Goal: Navigation & Orientation: Find specific page/section

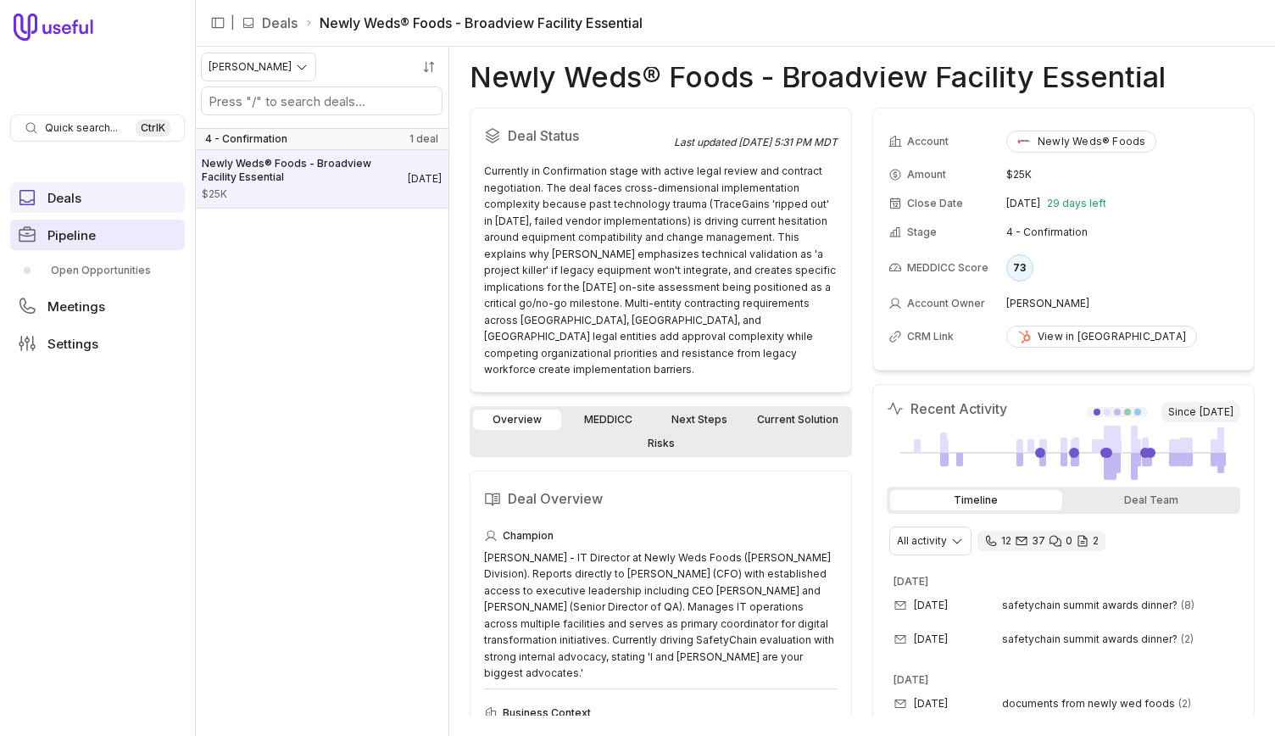
click at [85, 242] on span "Pipeline" at bounding box center [71, 235] width 48 height 13
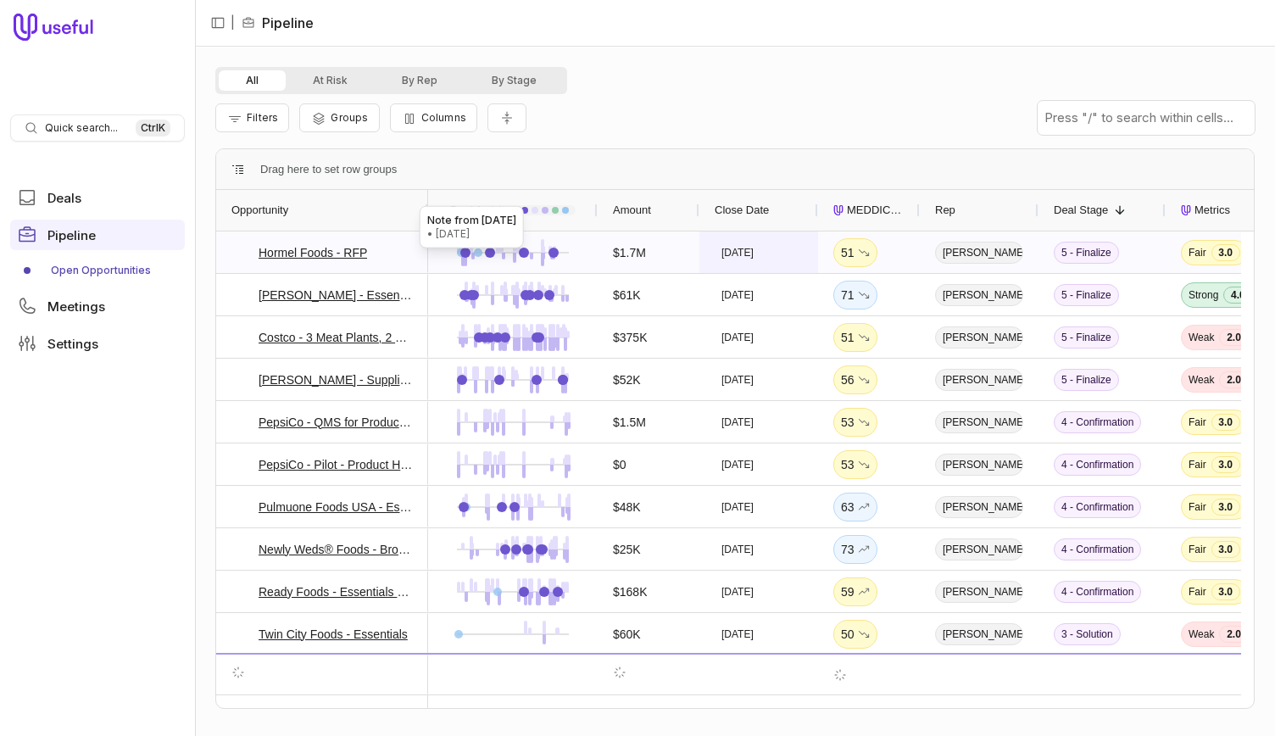
click at [807, 260] on div "[DATE]" at bounding box center [758, 252] width 119 height 42
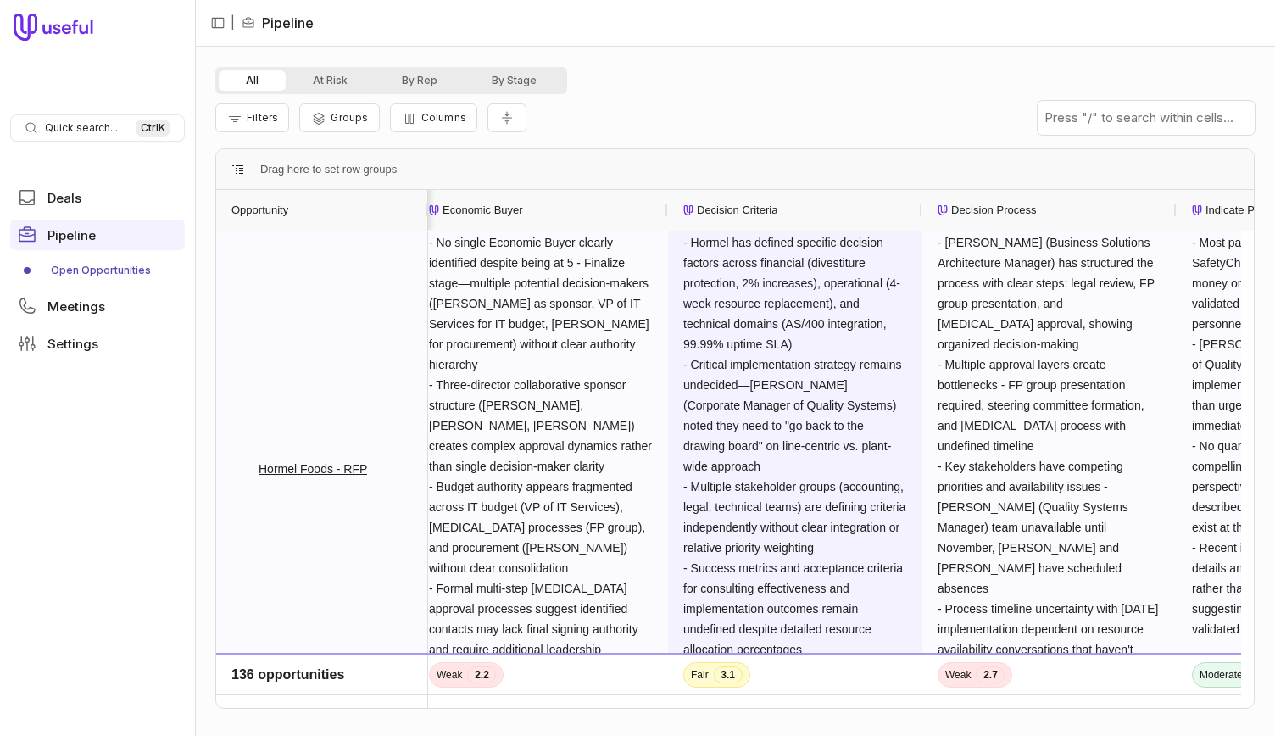
scroll to position [0, 1269]
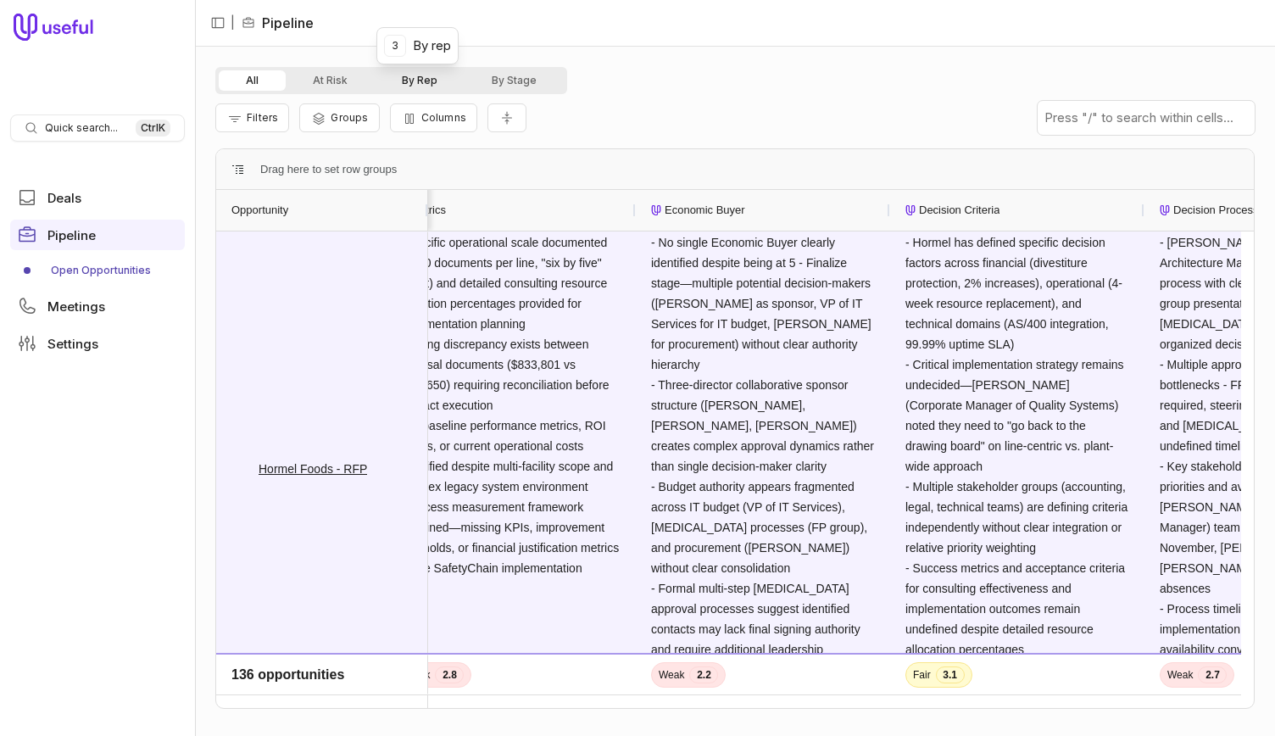
click at [443, 77] on button "By Rep" at bounding box center [420, 80] width 90 height 20
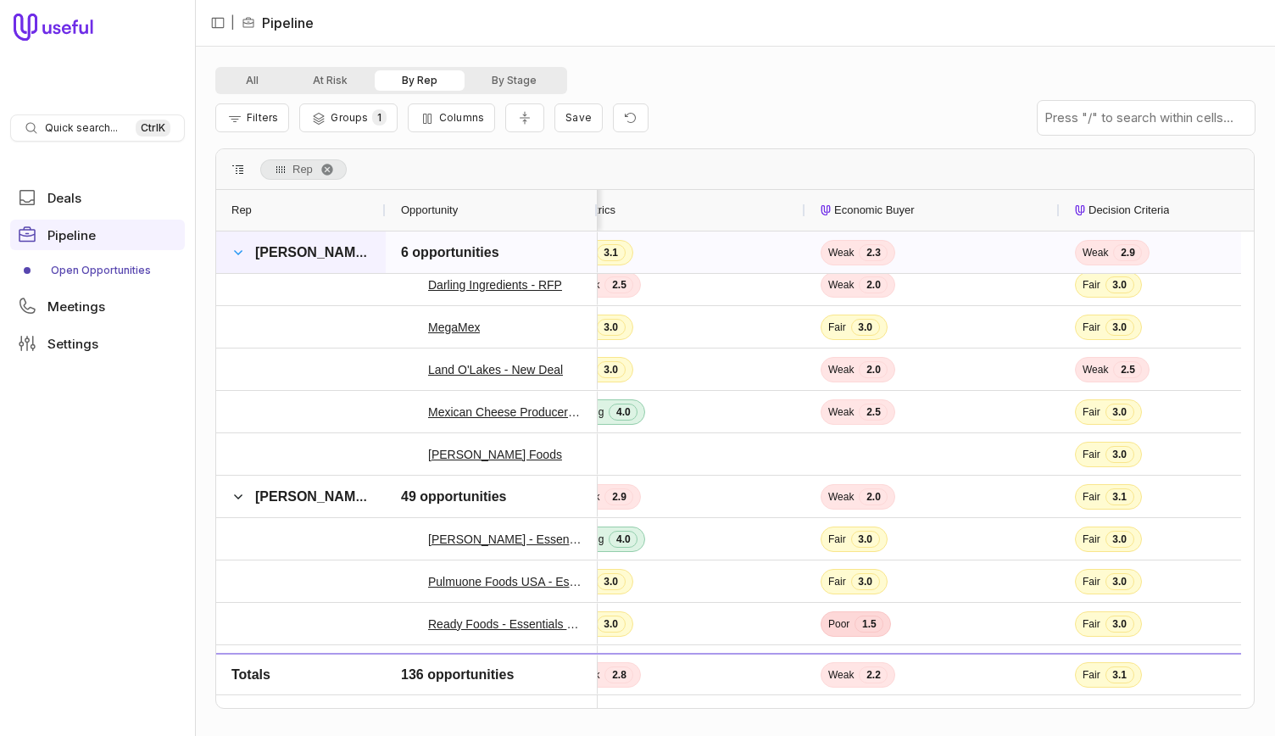
click at [233, 252] on span at bounding box center [238, 253] width 14 height 14
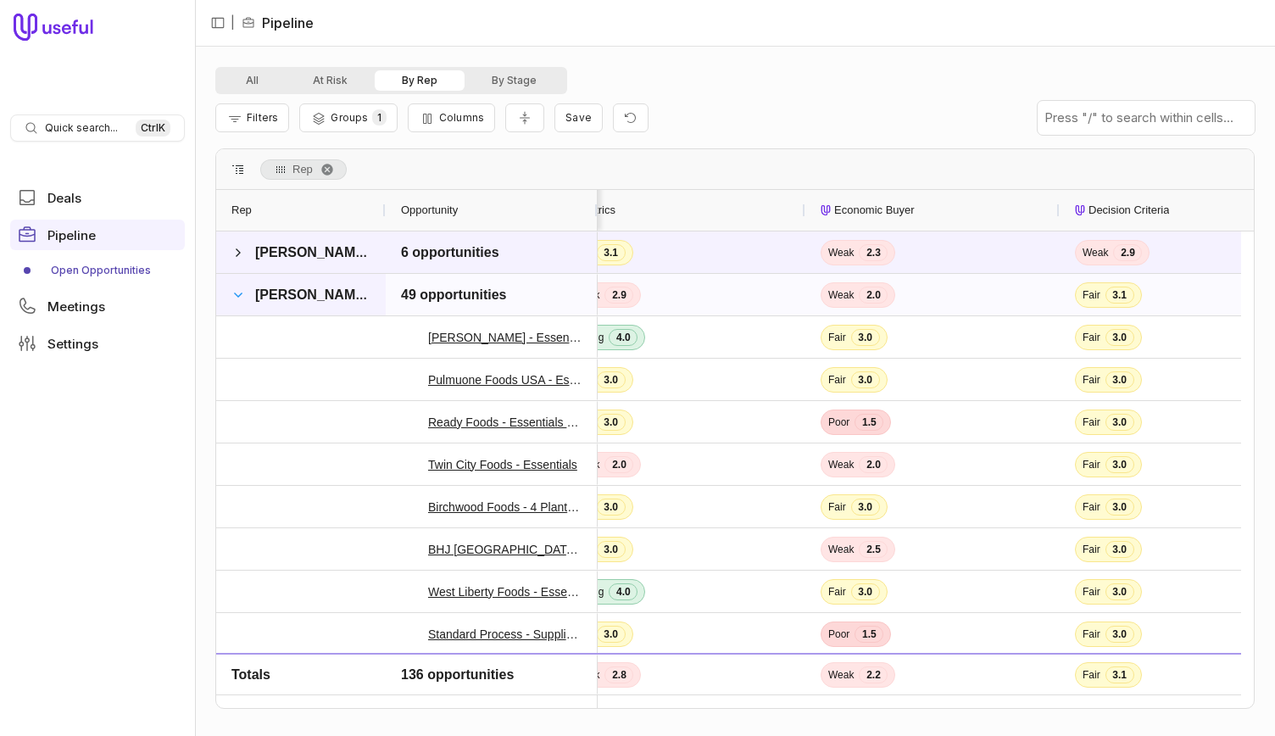
click at [232, 296] on span at bounding box center [238, 295] width 14 height 14
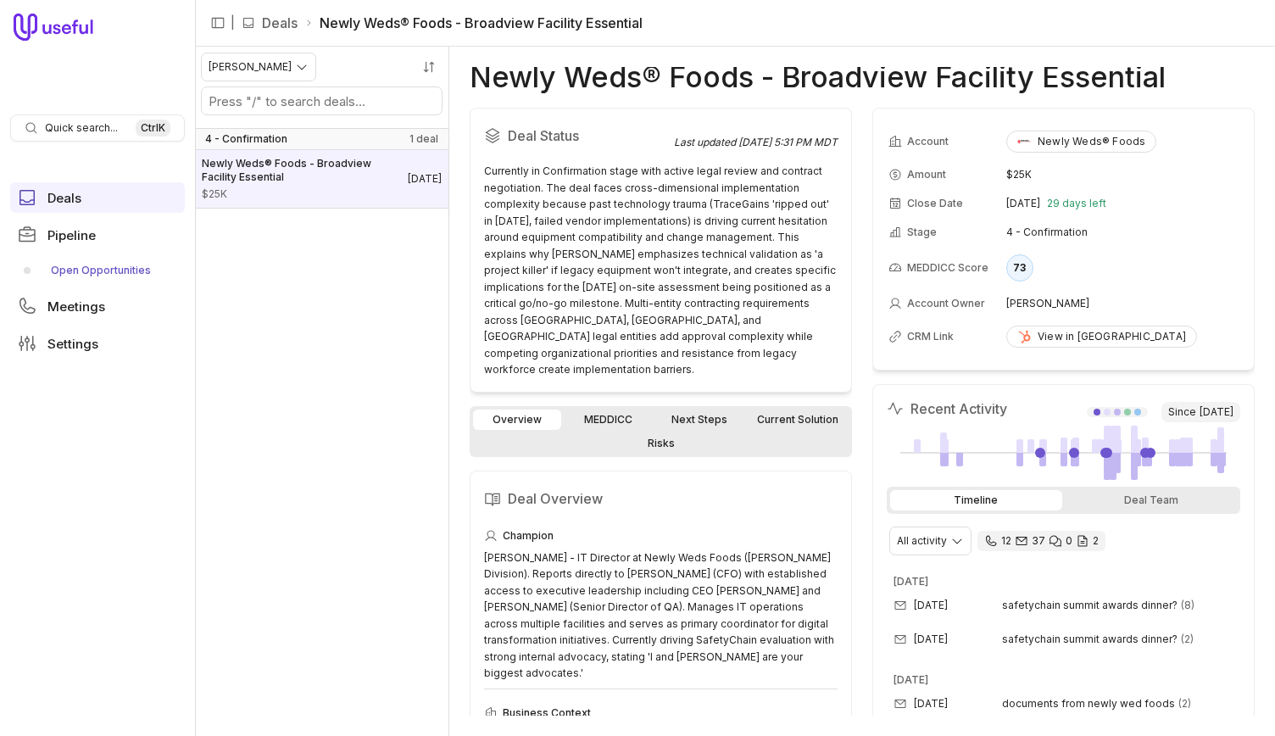
click at [98, 272] on link "Open Opportunities" at bounding box center [97, 270] width 175 height 27
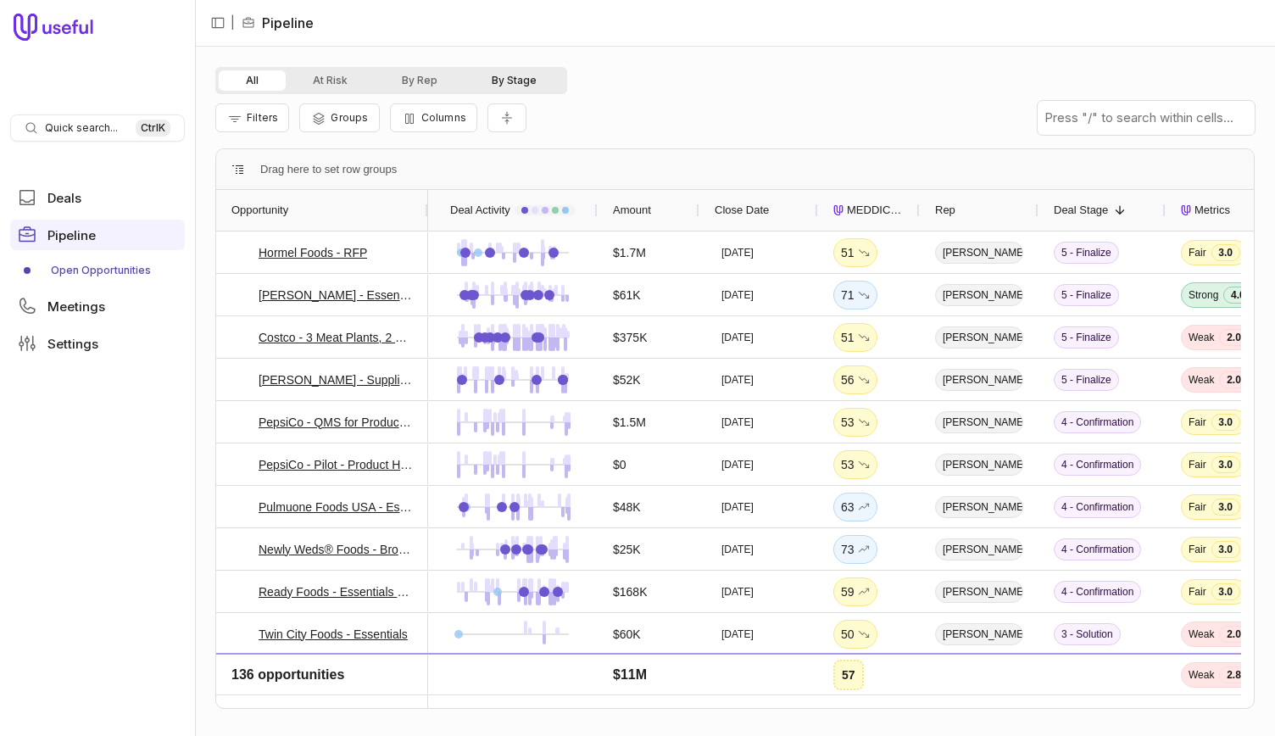
click at [513, 75] on button "By Stage" at bounding box center [513, 80] width 99 height 20
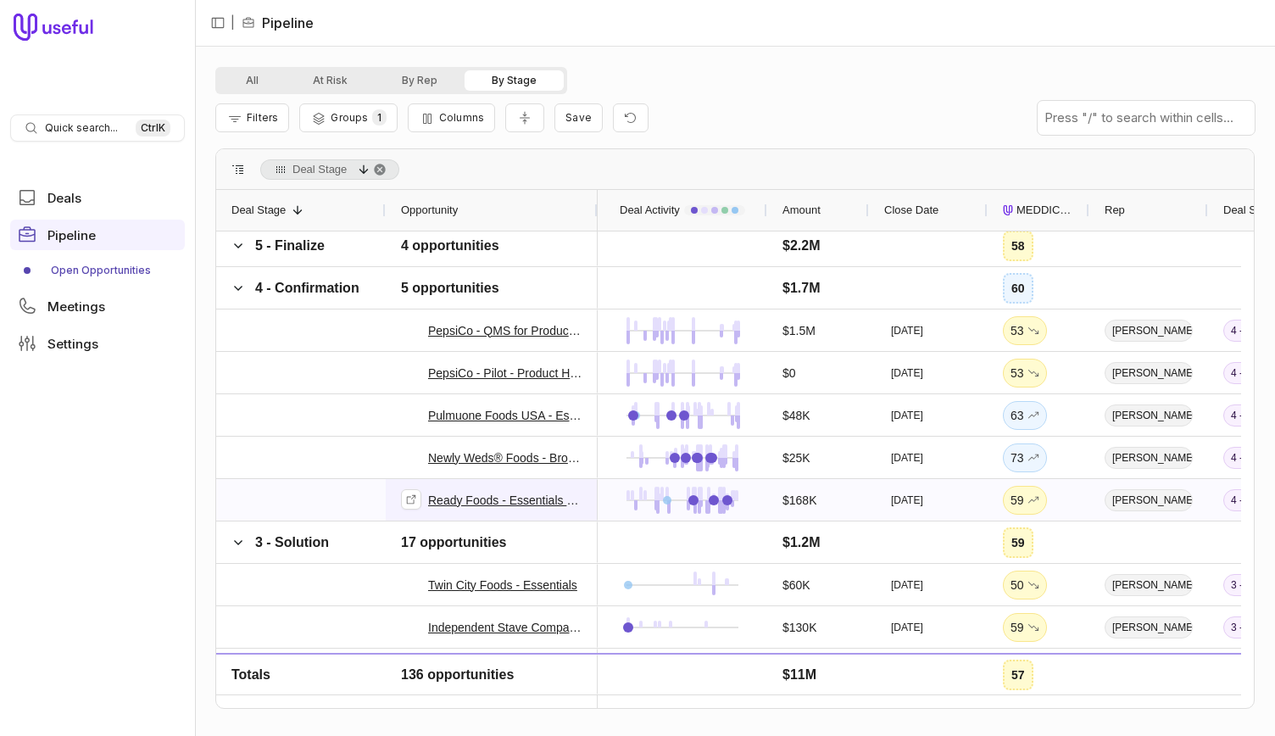
click at [506, 496] on link "Ready Foods - Essentials (4 Sites), Supplier" at bounding box center [505, 500] width 154 height 20
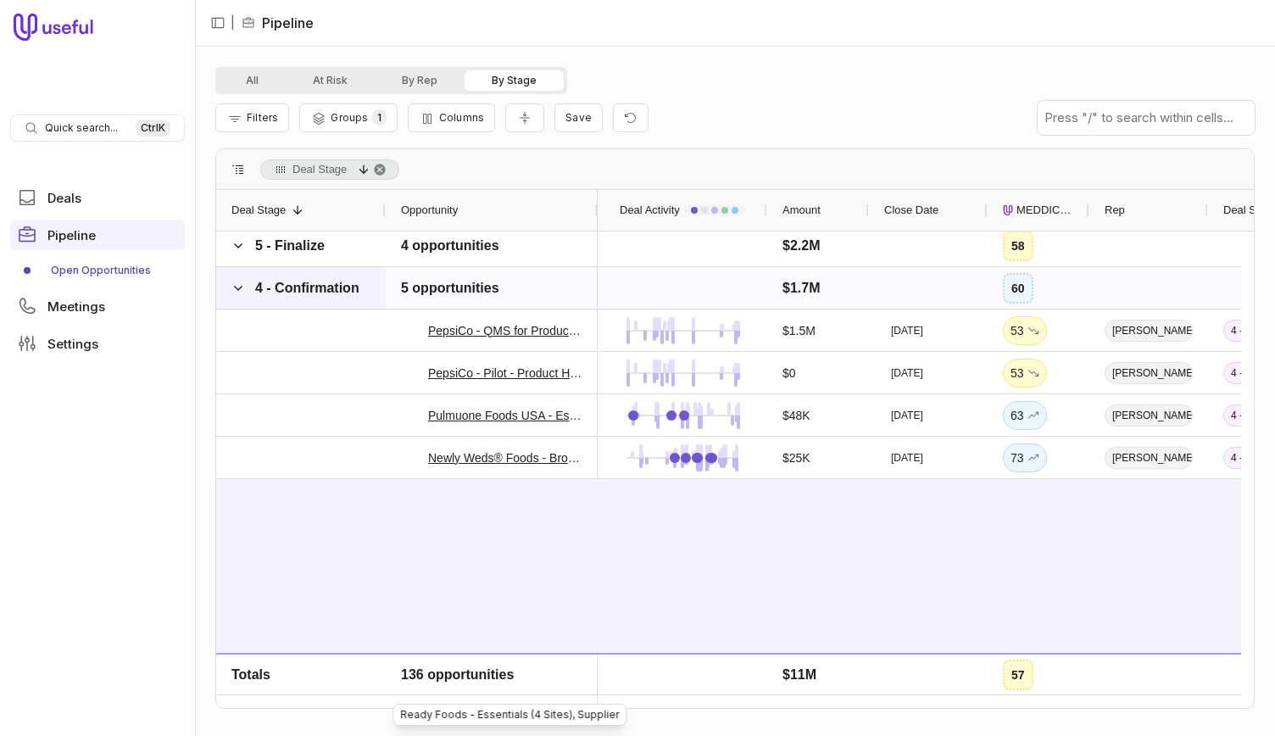
click at [249, 295] on span "4 - Confirmation" at bounding box center [296, 288] width 130 height 34
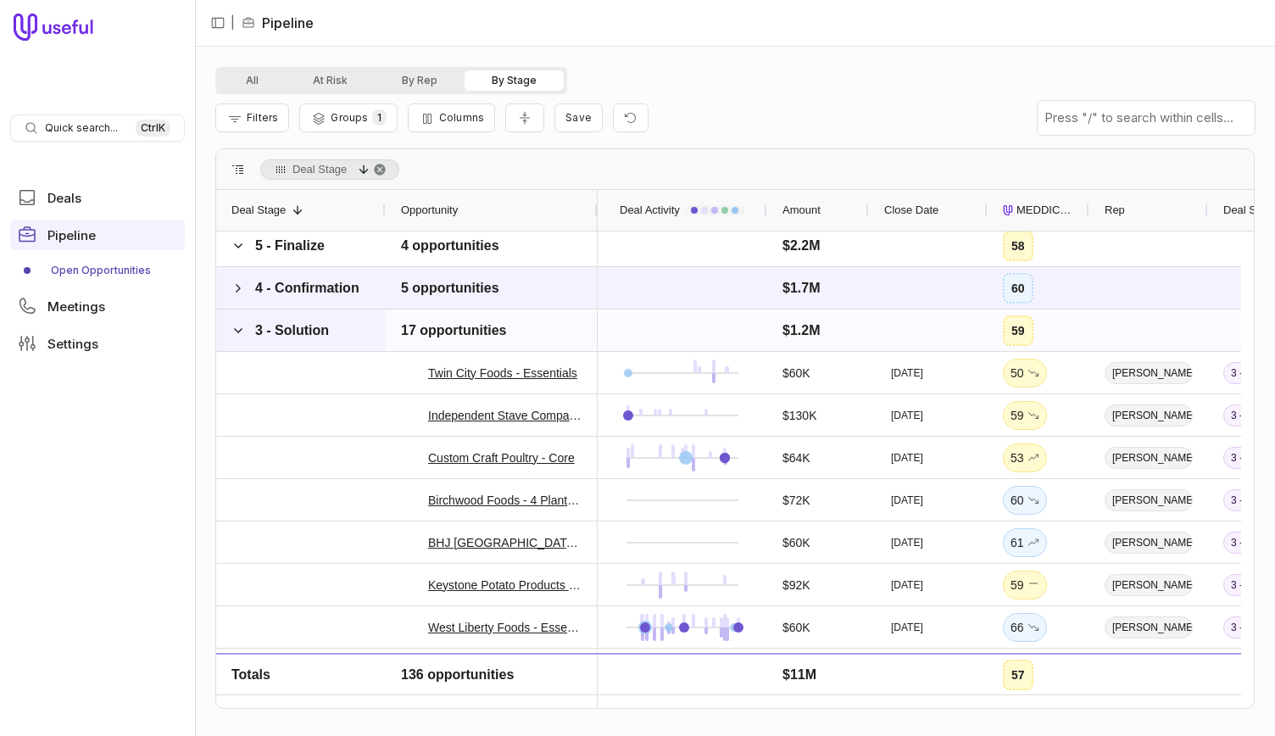
click at [242, 319] on span at bounding box center [238, 331] width 14 height 34
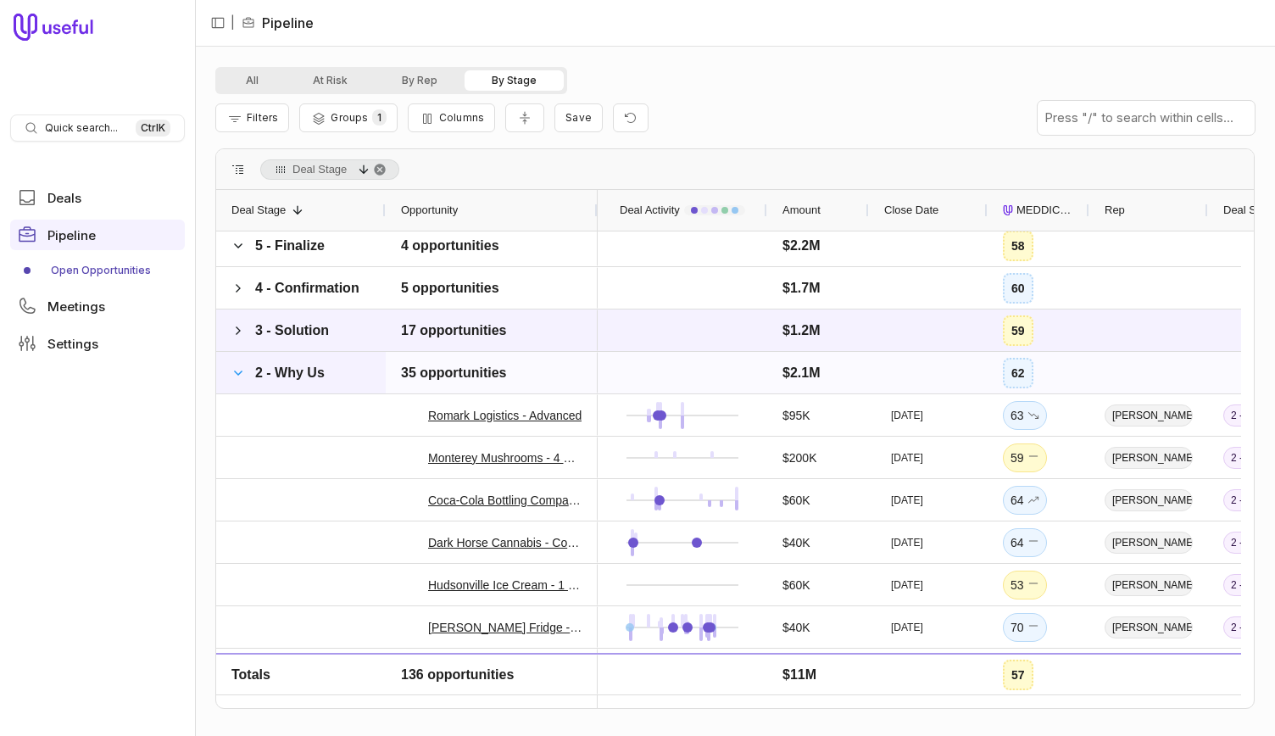
click at [237, 371] on span at bounding box center [238, 373] width 14 height 14
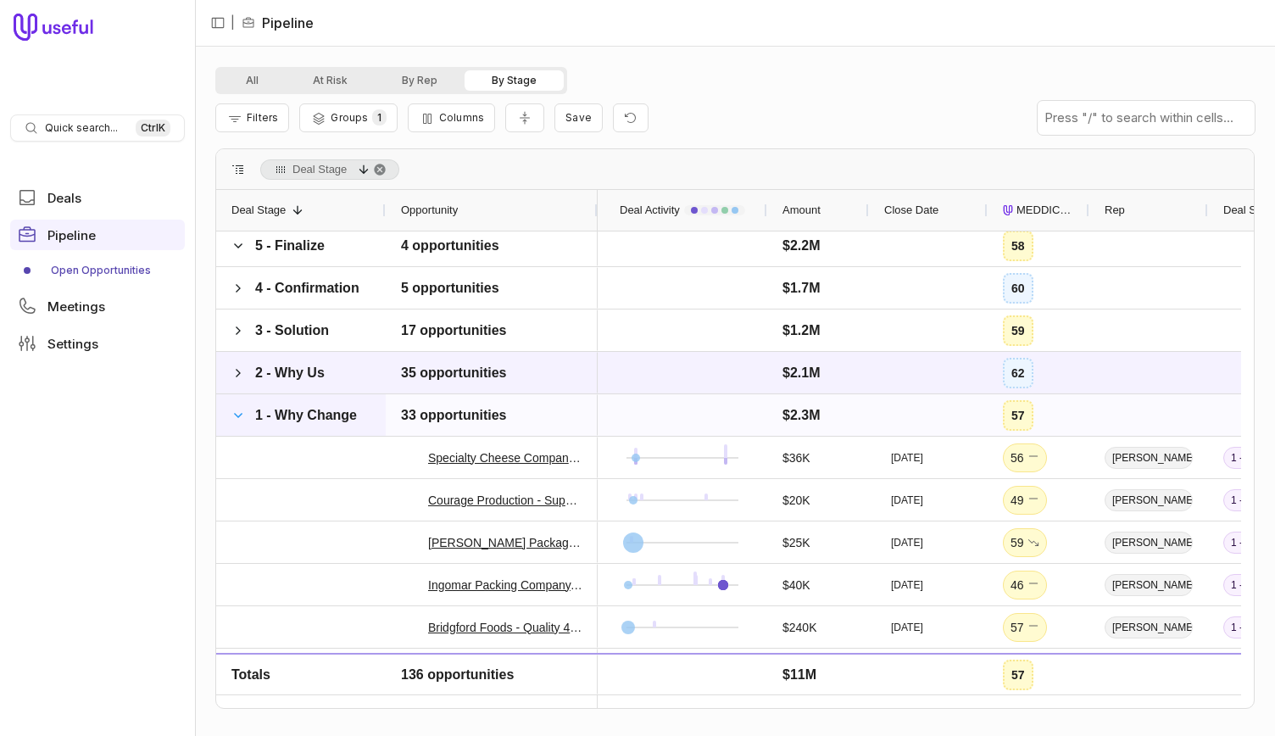
click at [232, 418] on span at bounding box center [238, 415] width 14 height 14
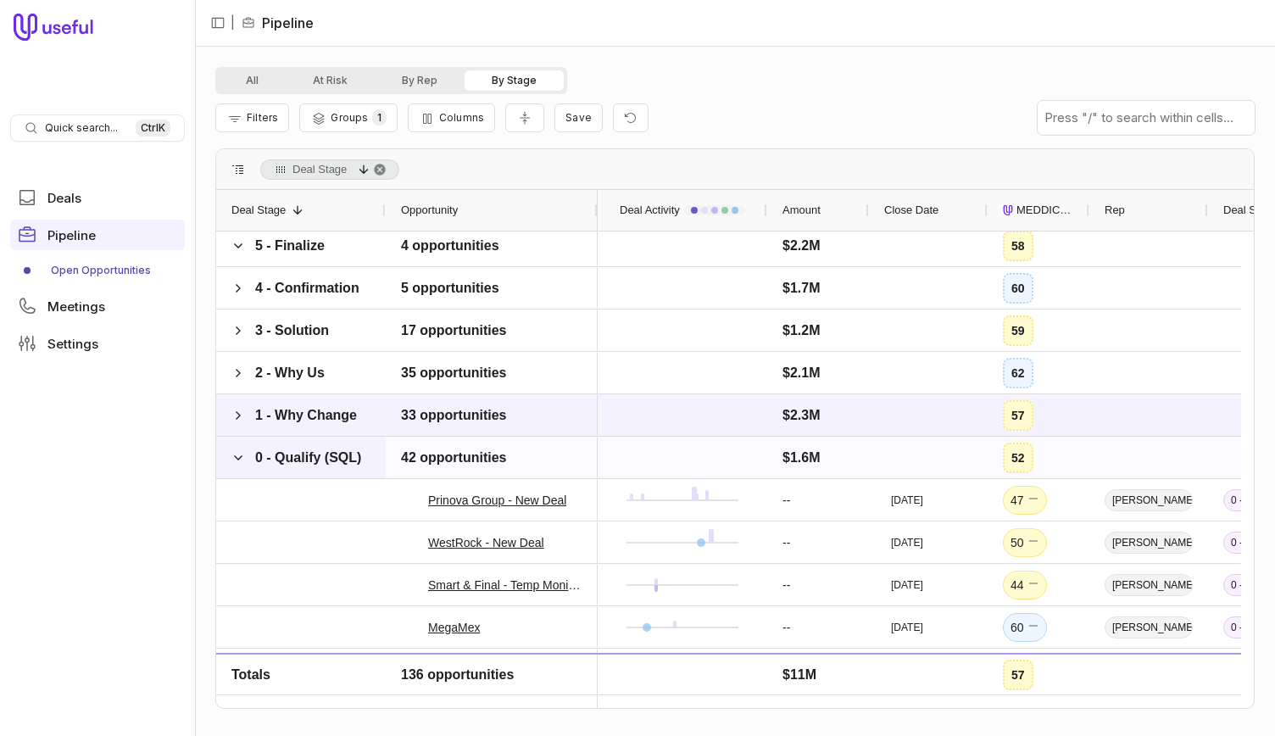
click at [247, 455] on span "0 - Qualify (SQL)" at bounding box center [296, 458] width 131 height 34
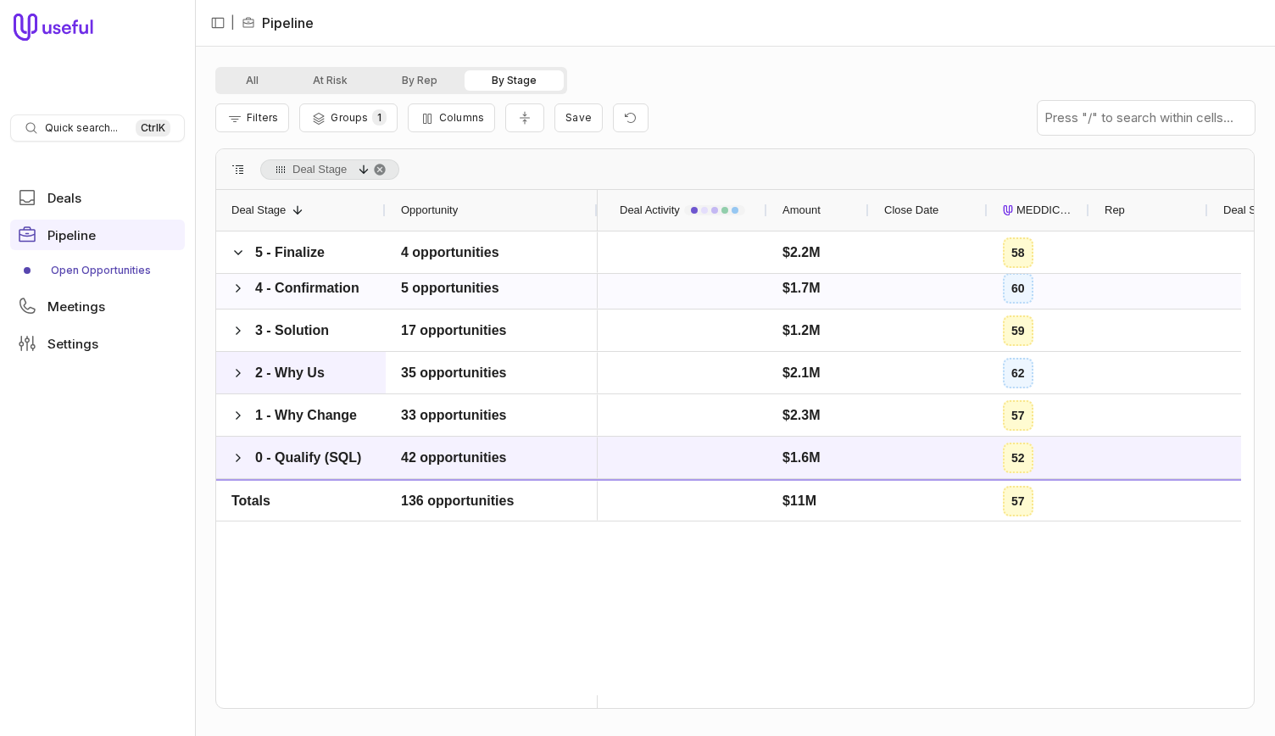
scroll to position [2, 0]
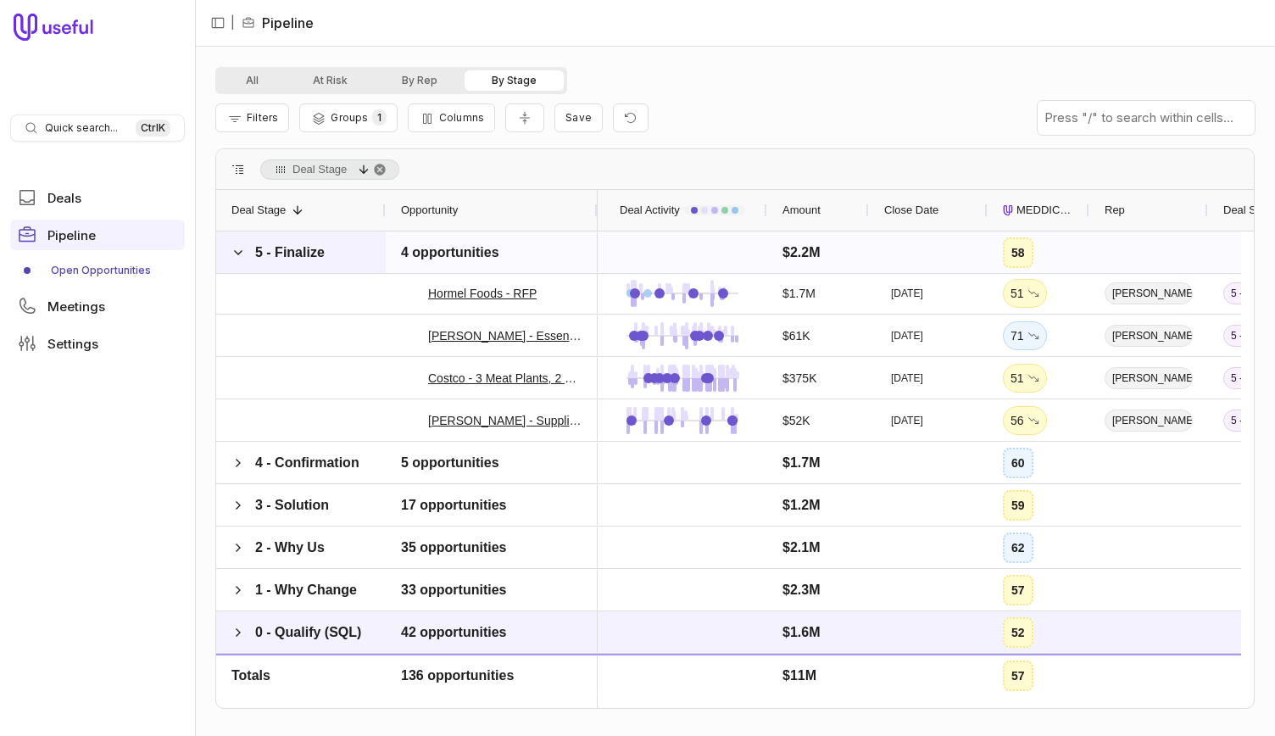
click at [239, 258] on span at bounding box center [238, 253] width 14 height 34
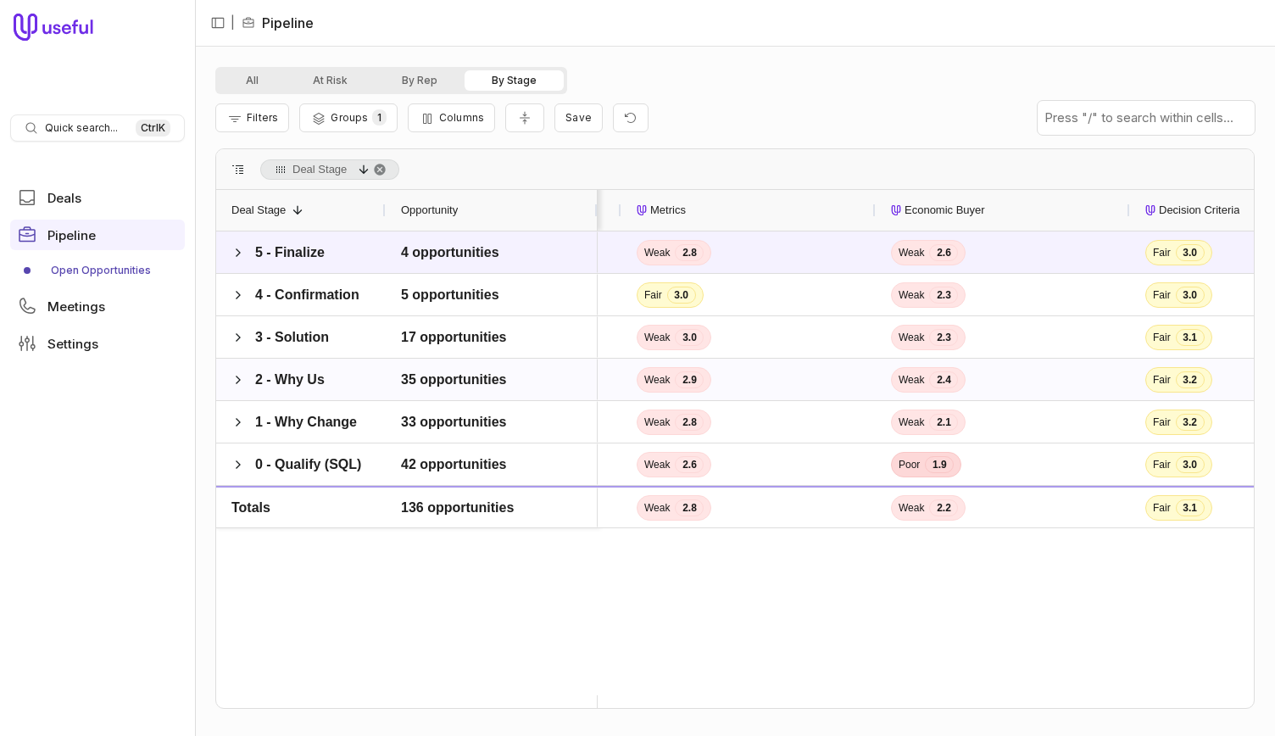
scroll to position [0, 778]
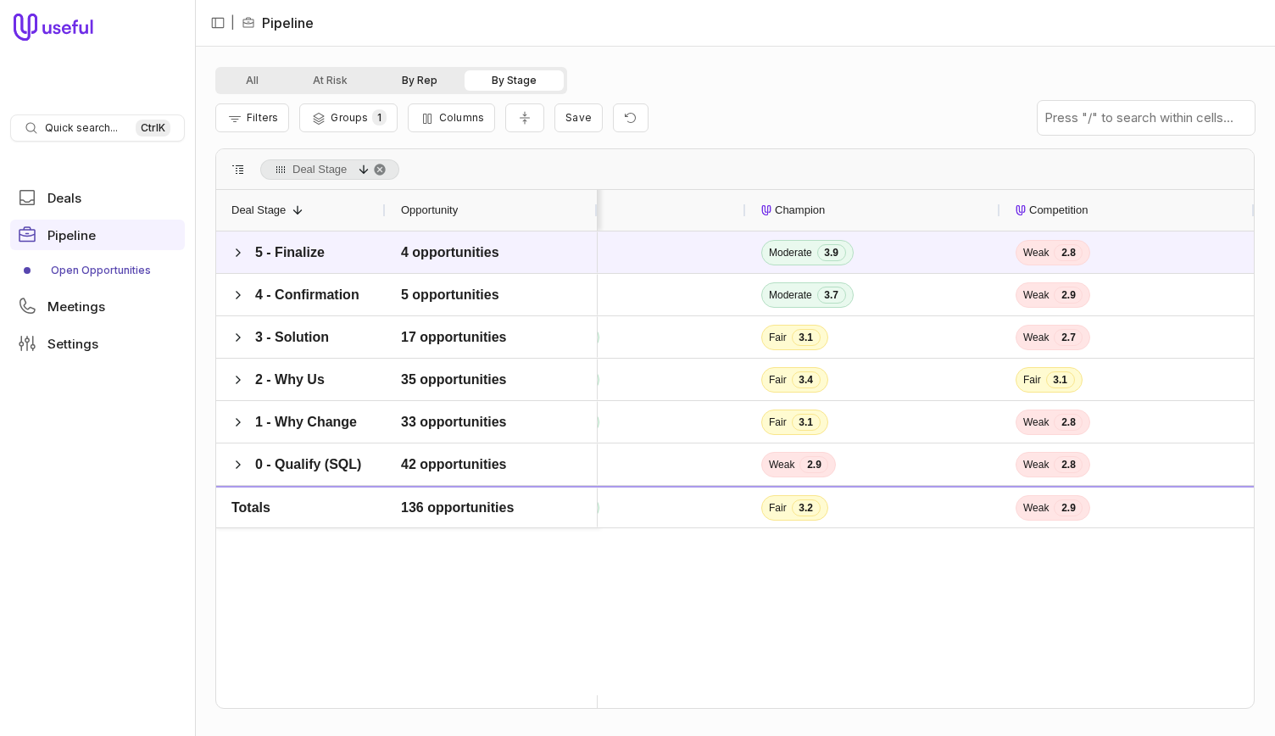
click at [419, 76] on button "By Rep" at bounding box center [420, 80] width 90 height 20
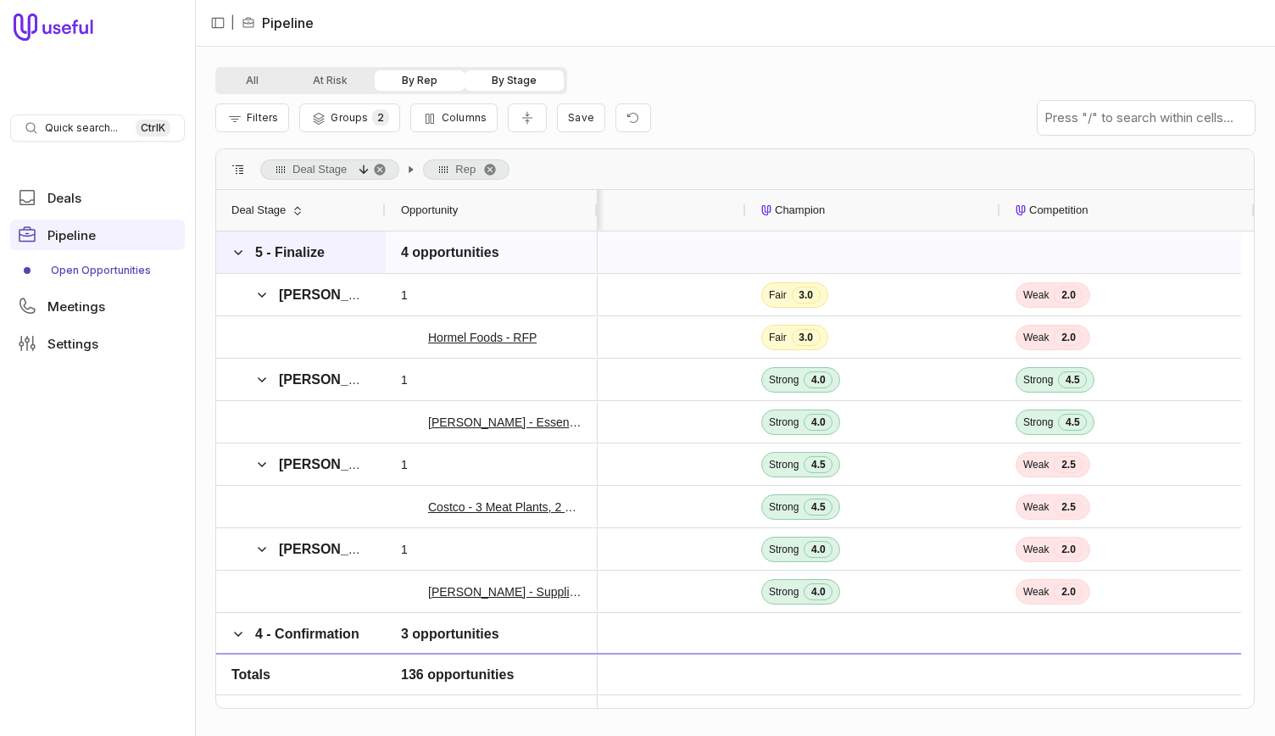
click at [230, 250] on div "5 - Finalize" at bounding box center [300, 252] width 169 height 42
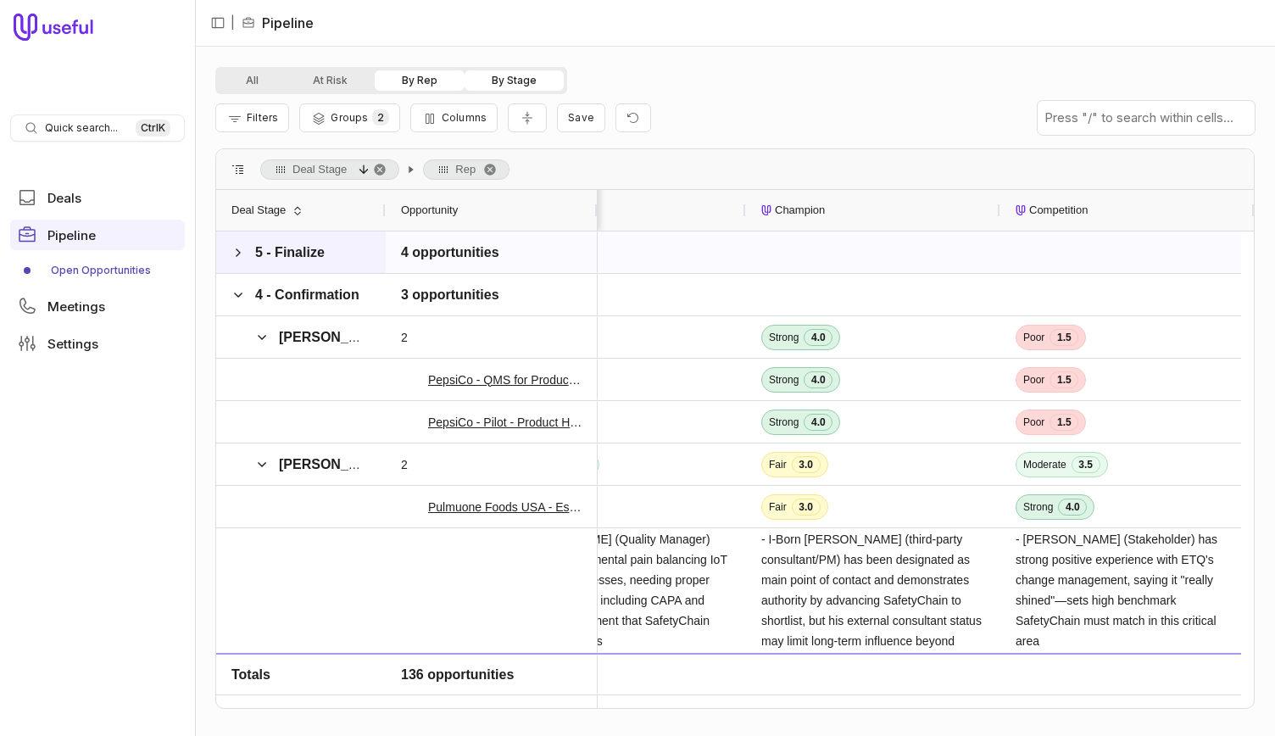
click at [230, 250] on div "5 - Finalize" at bounding box center [300, 252] width 169 height 42
drag, startPoint x: 331, startPoint y: 169, endPoint x: 531, endPoint y: 169, distance: 200.0
click at [531, 169] on div "Deal Stage Rep" at bounding box center [734, 169] width 1037 height 41
drag, startPoint x: 436, startPoint y: 171, endPoint x: 280, endPoint y: 165, distance: 156.0
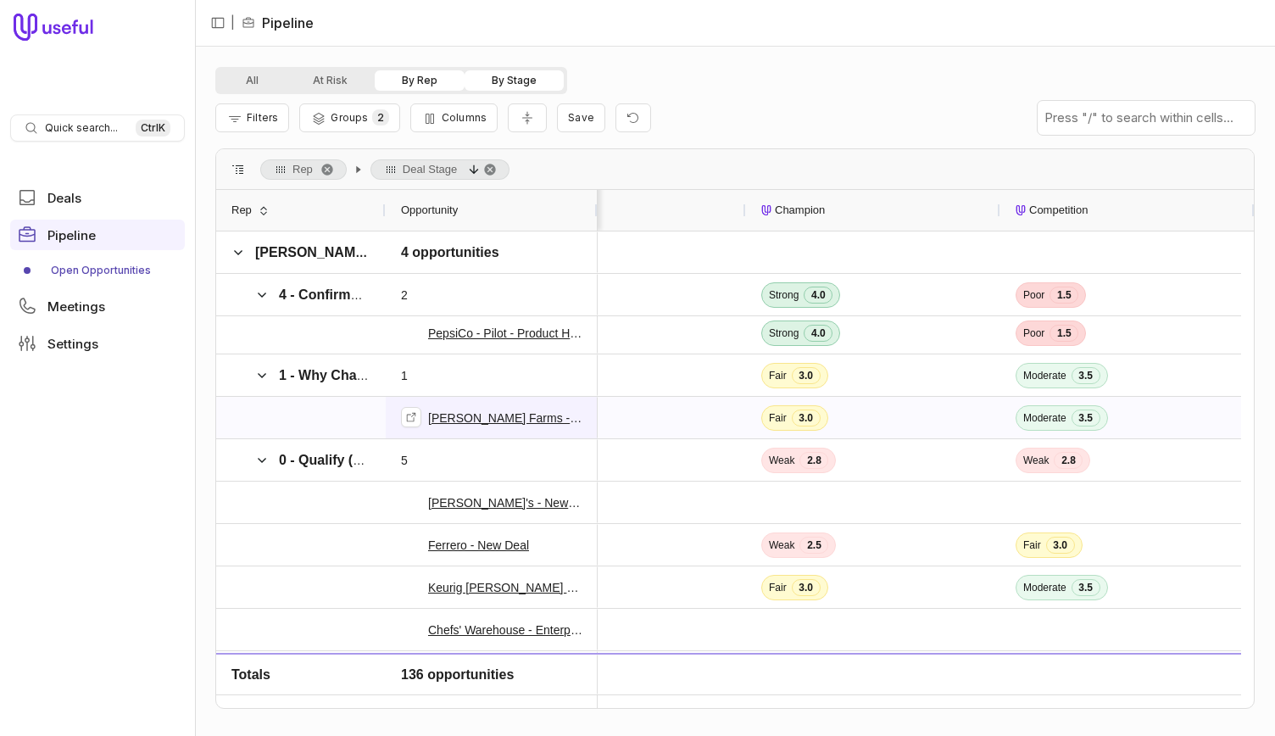
click at [551, 422] on link "[PERSON_NAME] Farms - Advanced" at bounding box center [505, 418] width 154 height 20
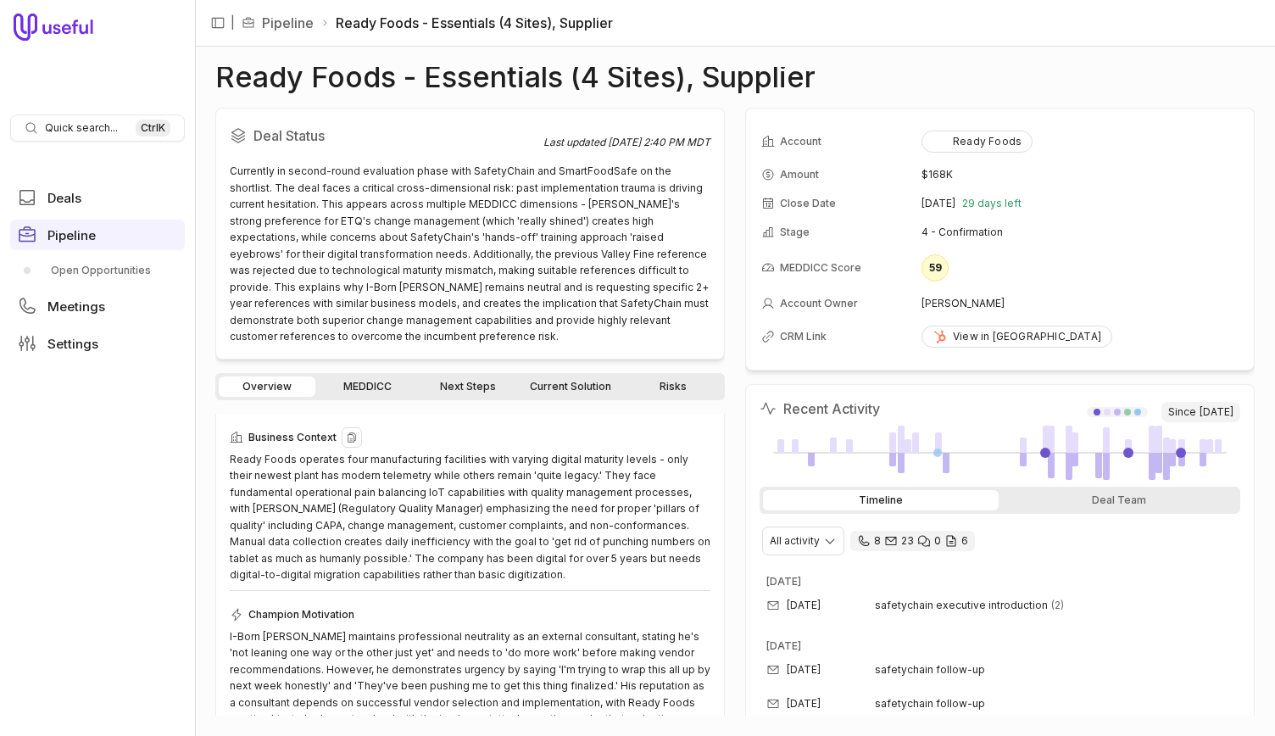
scroll to position [180, 0]
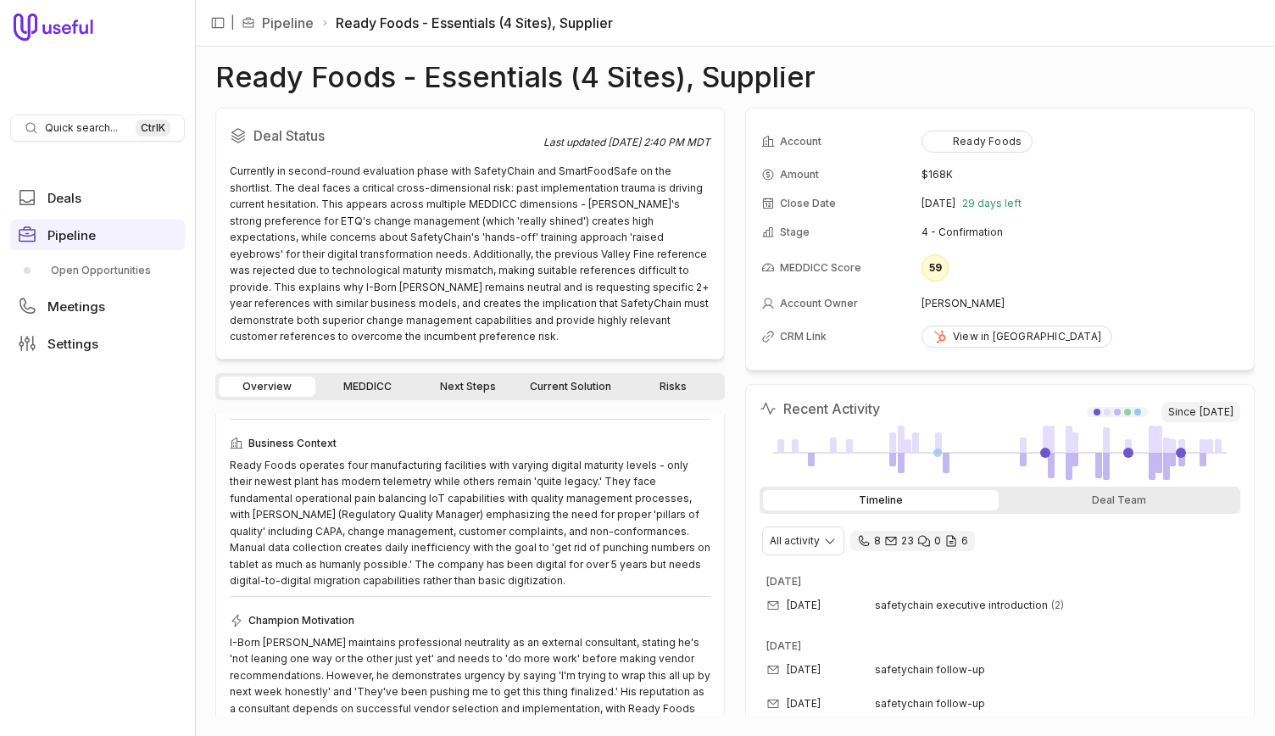
click at [373, 376] on link "MEDDICC" at bounding box center [367, 386] width 97 height 20
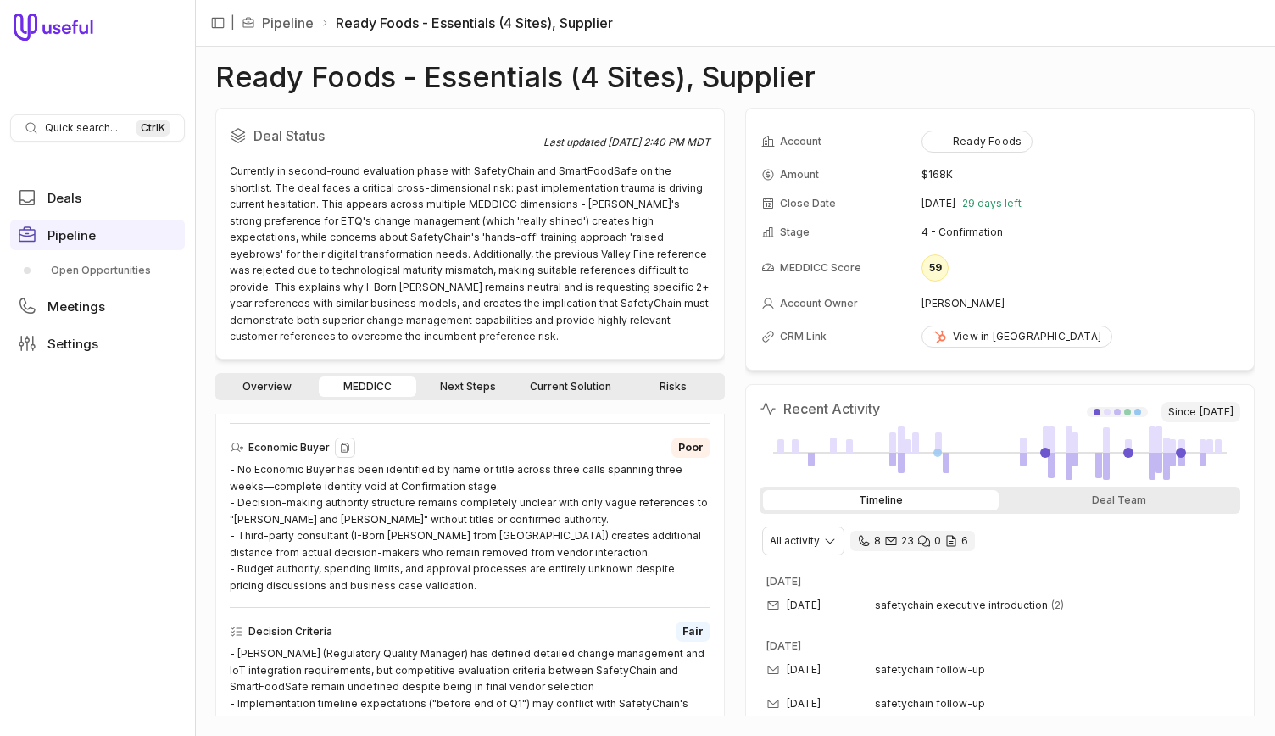
scroll to position [664, 0]
click at [479, 379] on div "Overview MEDDICC Next Steps Current Solution Risks" at bounding box center [469, 386] width 509 height 27
click at [479, 387] on div "Overview MEDDICC Next Steps Current Solution Risks MEDDICC Score 59 3.0 M 1.5 E…" at bounding box center [469, 544] width 509 height 343
click at [479, 376] on link "Next Steps" at bounding box center [467, 386] width 97 height 20
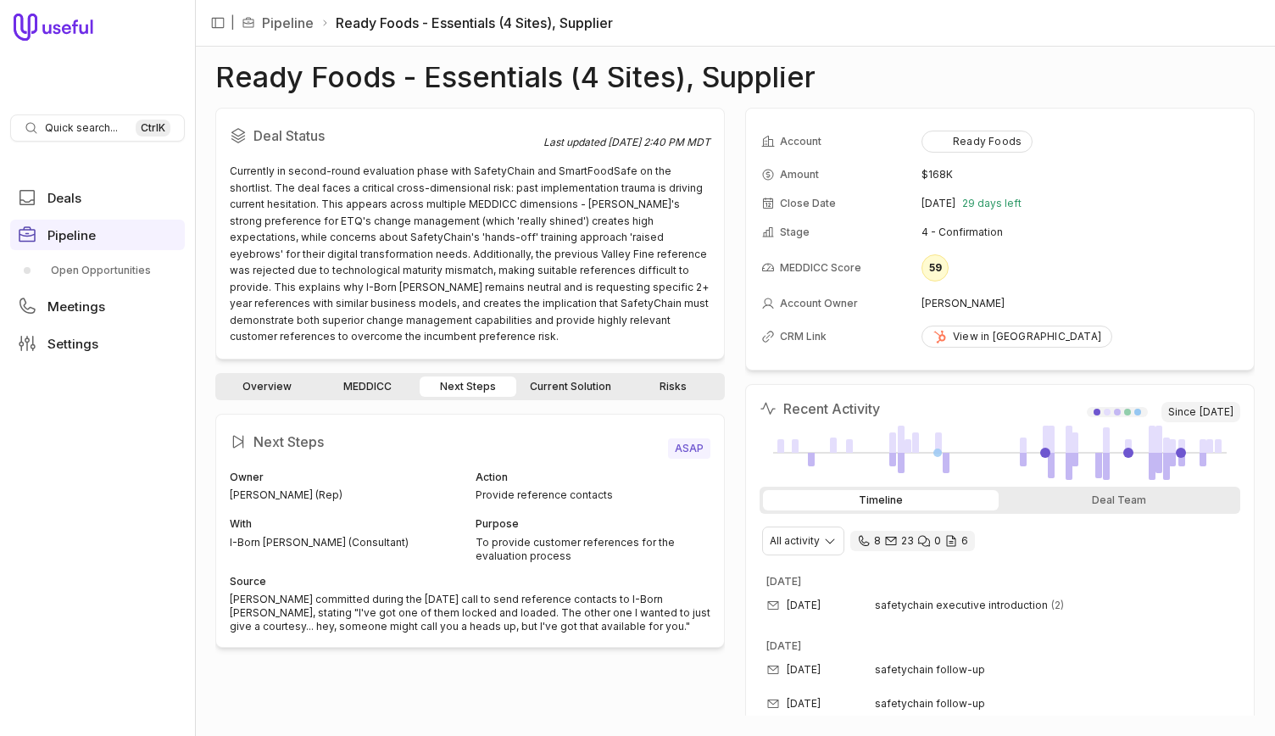
click at [562, 373] on div "Overview MEDDICC Next Steps Current Solution Risks" at bounding box center [469, 386] width 509 height 27
click at [569, 376] on link "Current Solution" at bounding box center [570, 386] width 102 height 20
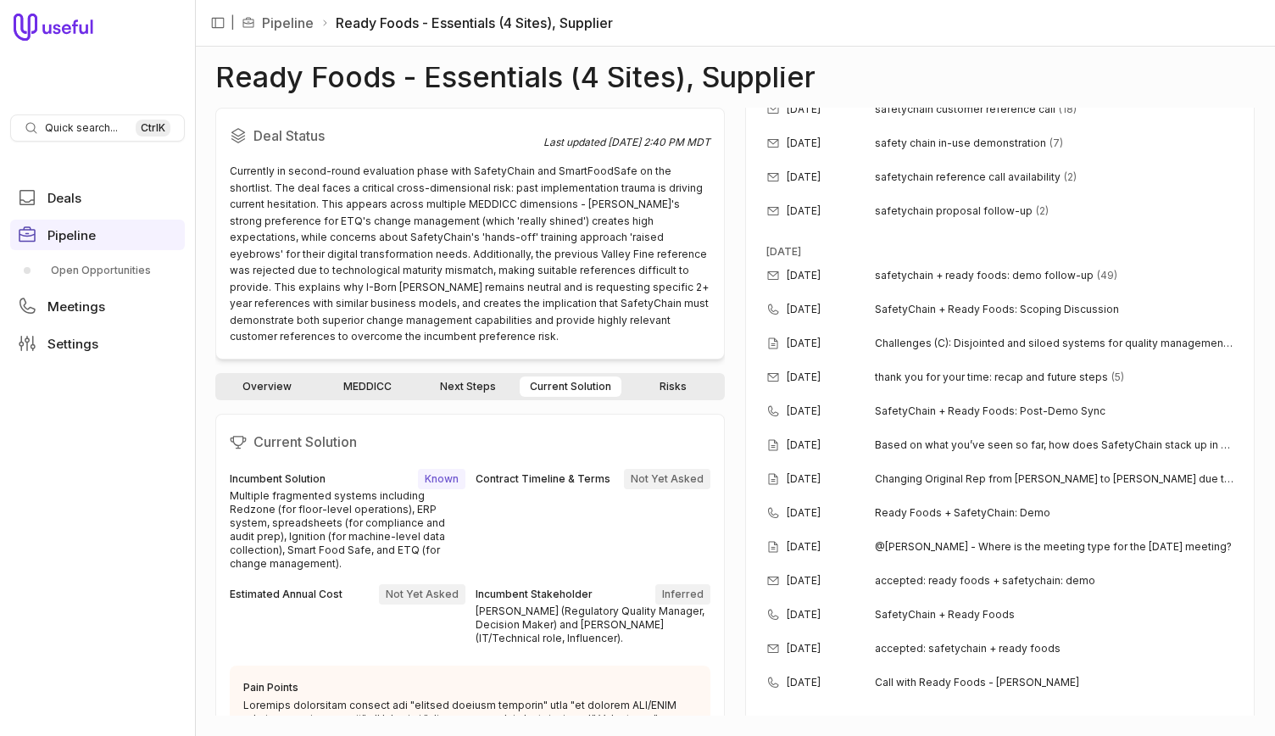
scroll to position [1102, 0]
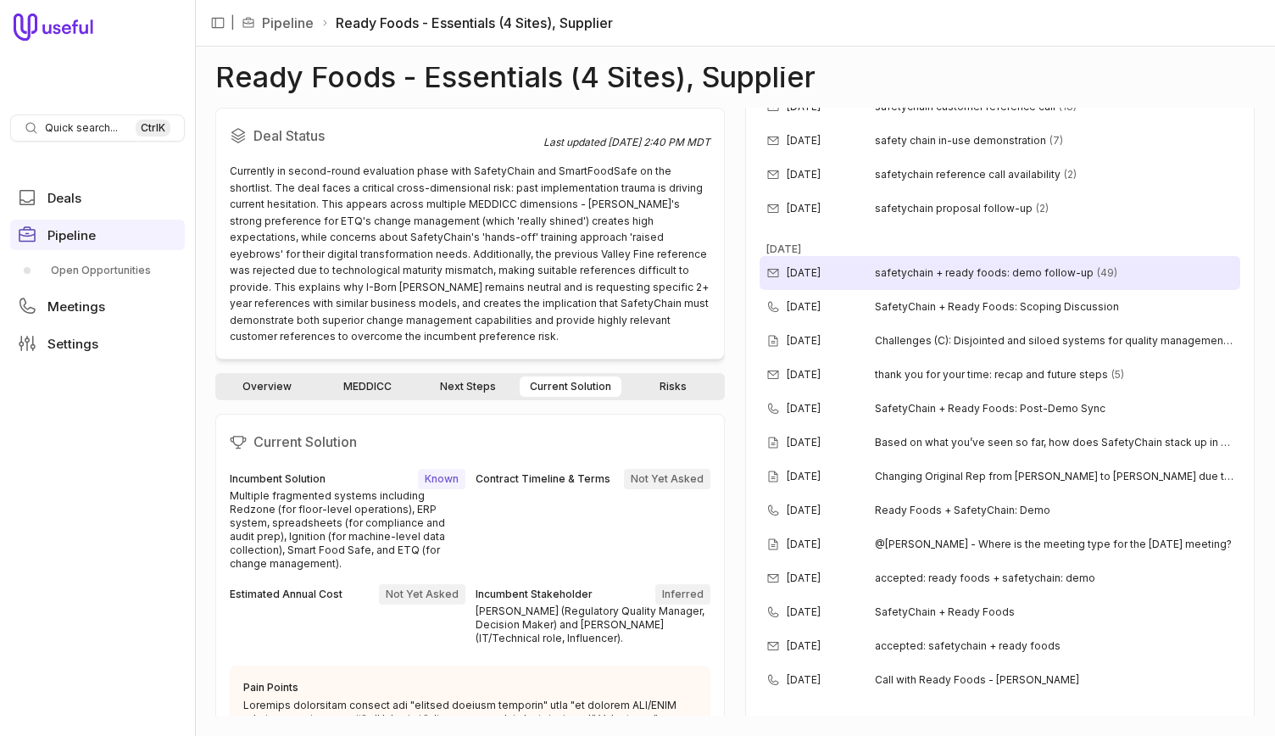
click at [907, 275] on span "safetychain + ready foods: demo follow-up" at bounding box center [984, 273] width 219 height 14
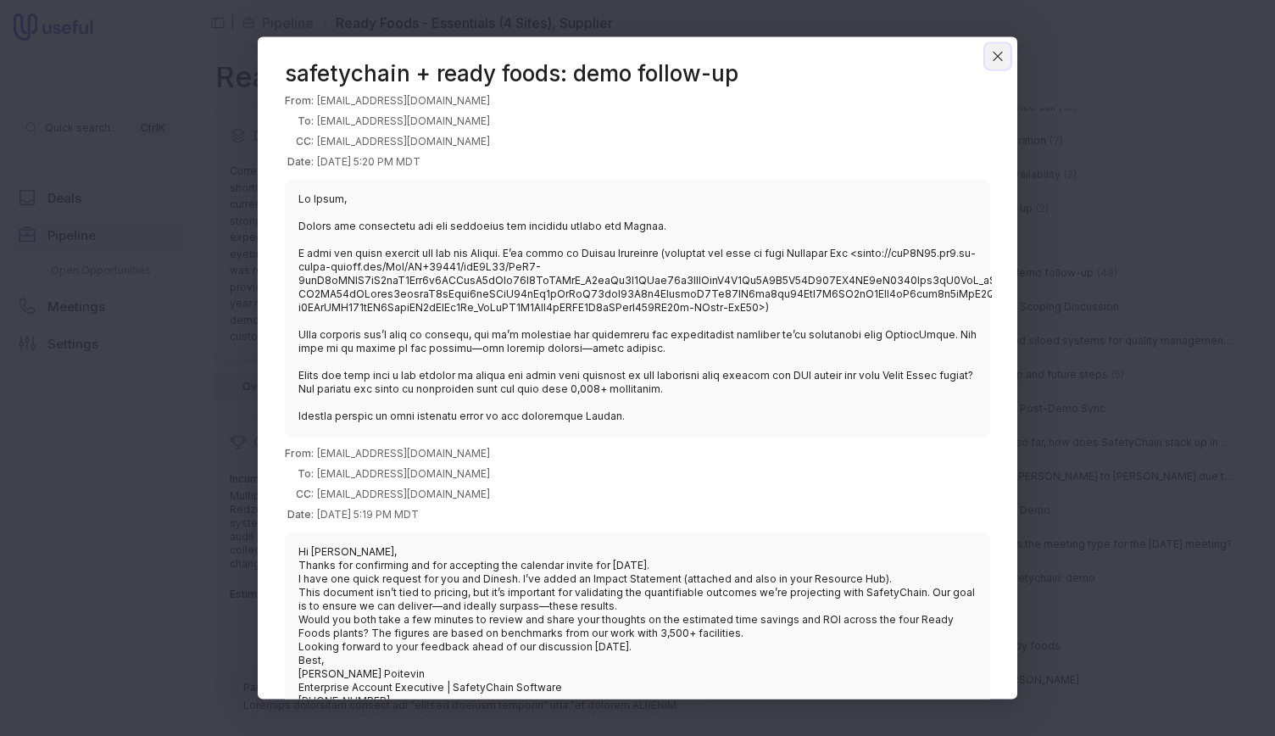
click at [1003, 57] on icon "Close" at bounding box center [997, 55] width 15 height 15
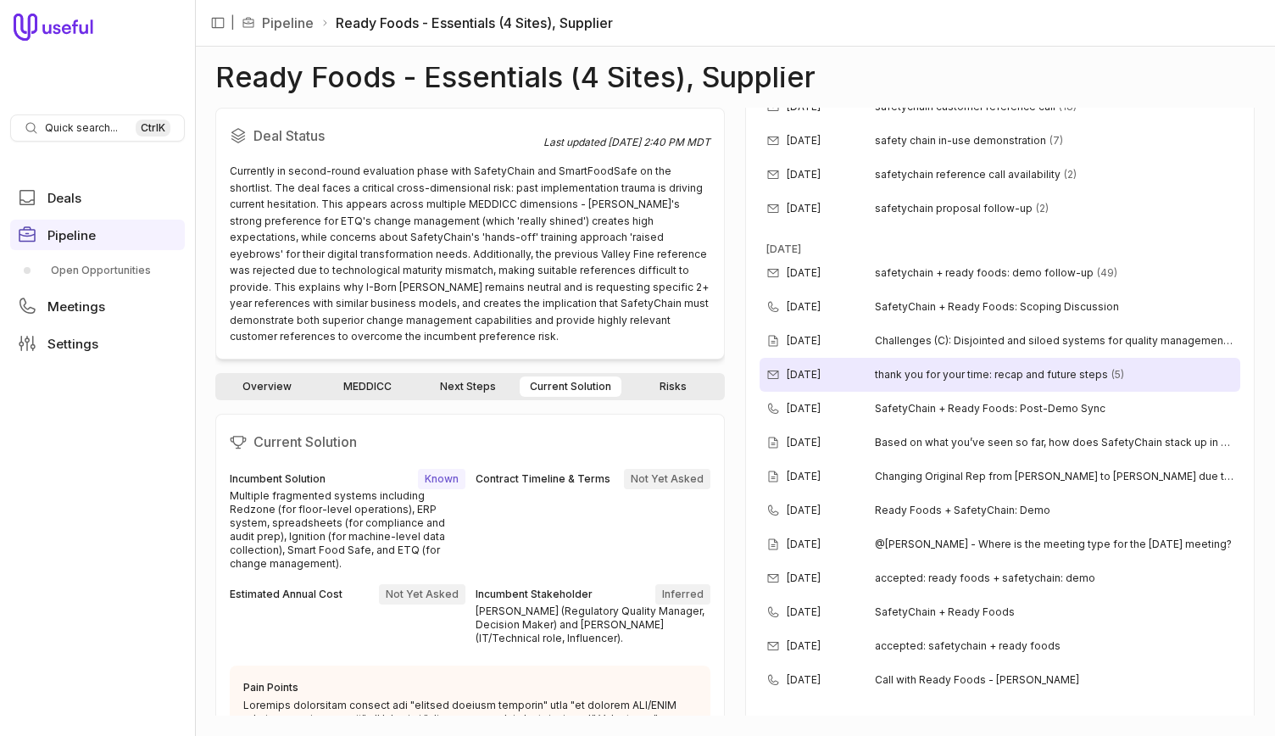
click at [917, 369] on span "thank you for your time: recap and future steps" at bounding box center [991, 375] width 233 height 14
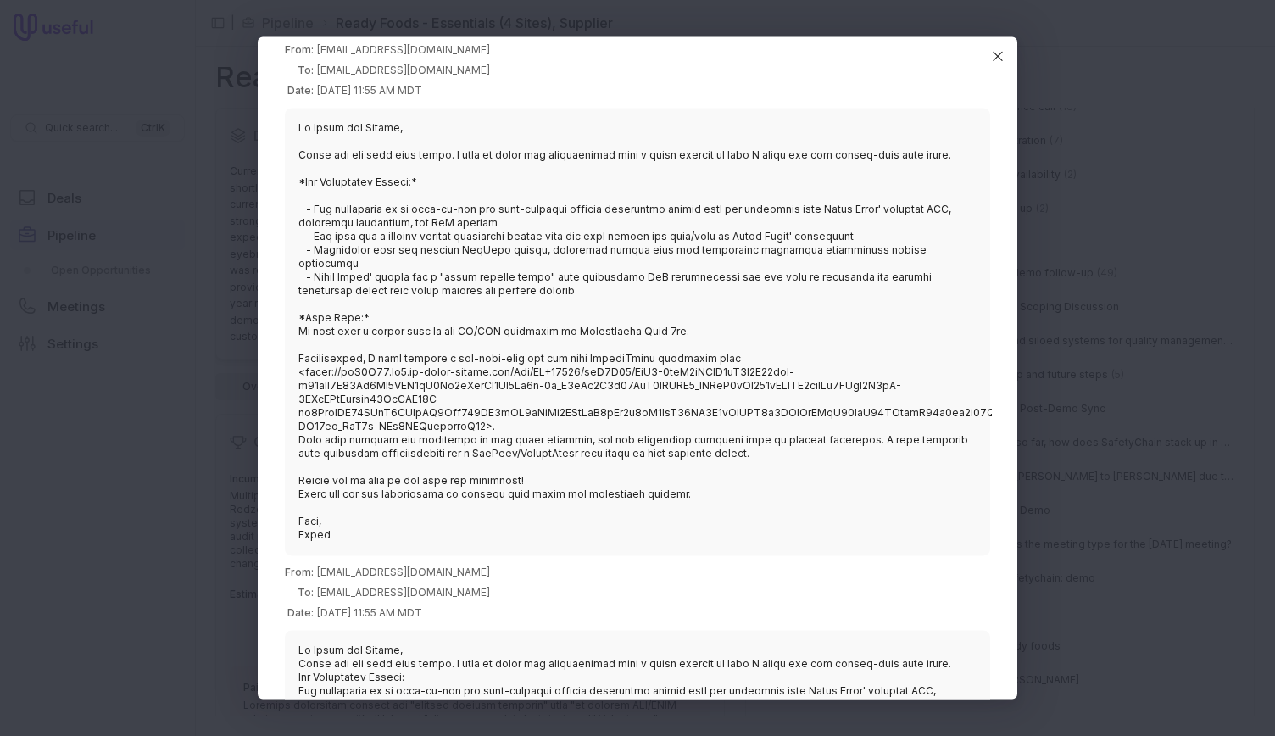
scroll to position [313, 0]
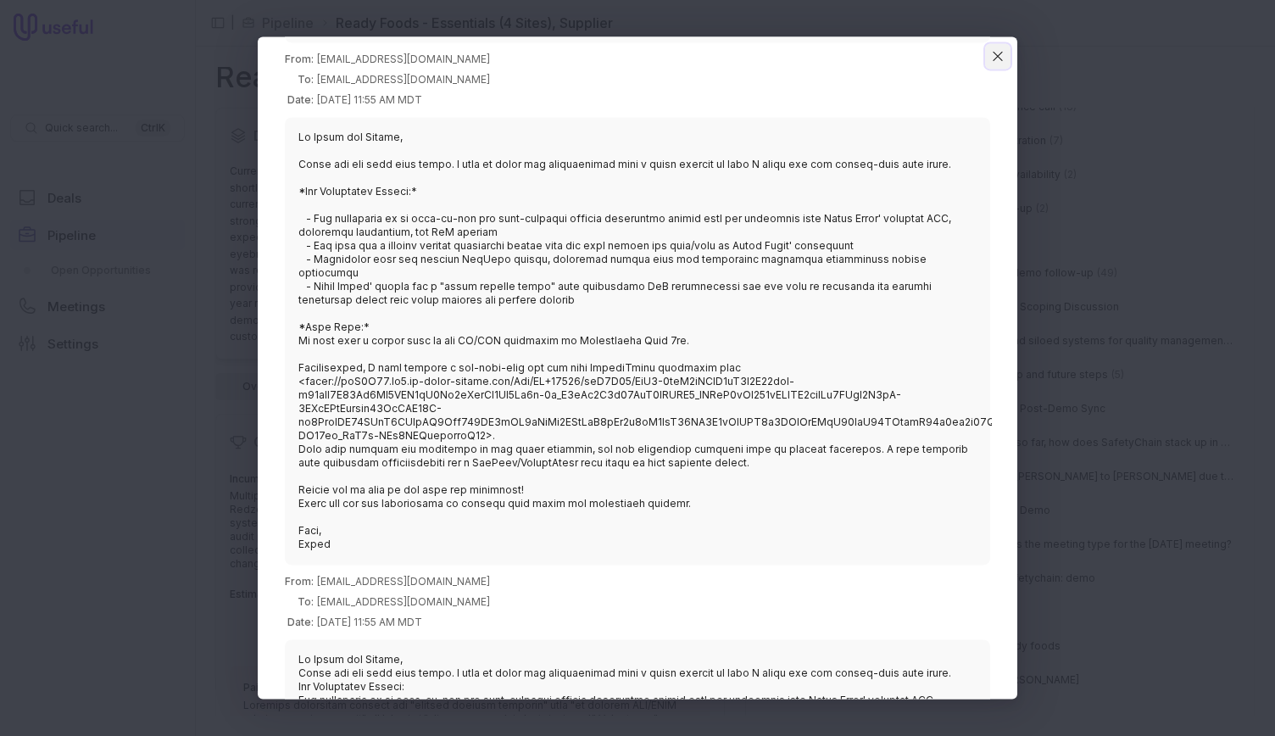
click at [1003, 50] on icon "Close" at bounding box center [997, 55] width 15 height 15
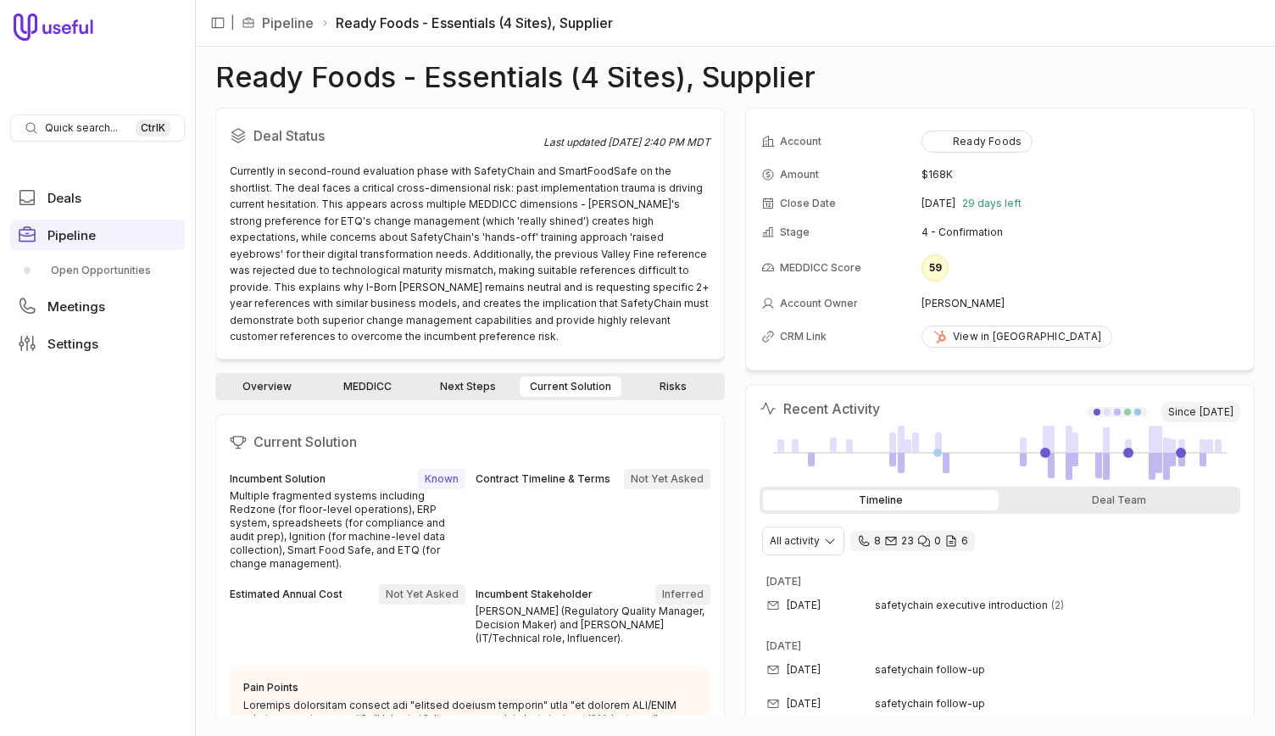
scroll to position [277, 0]
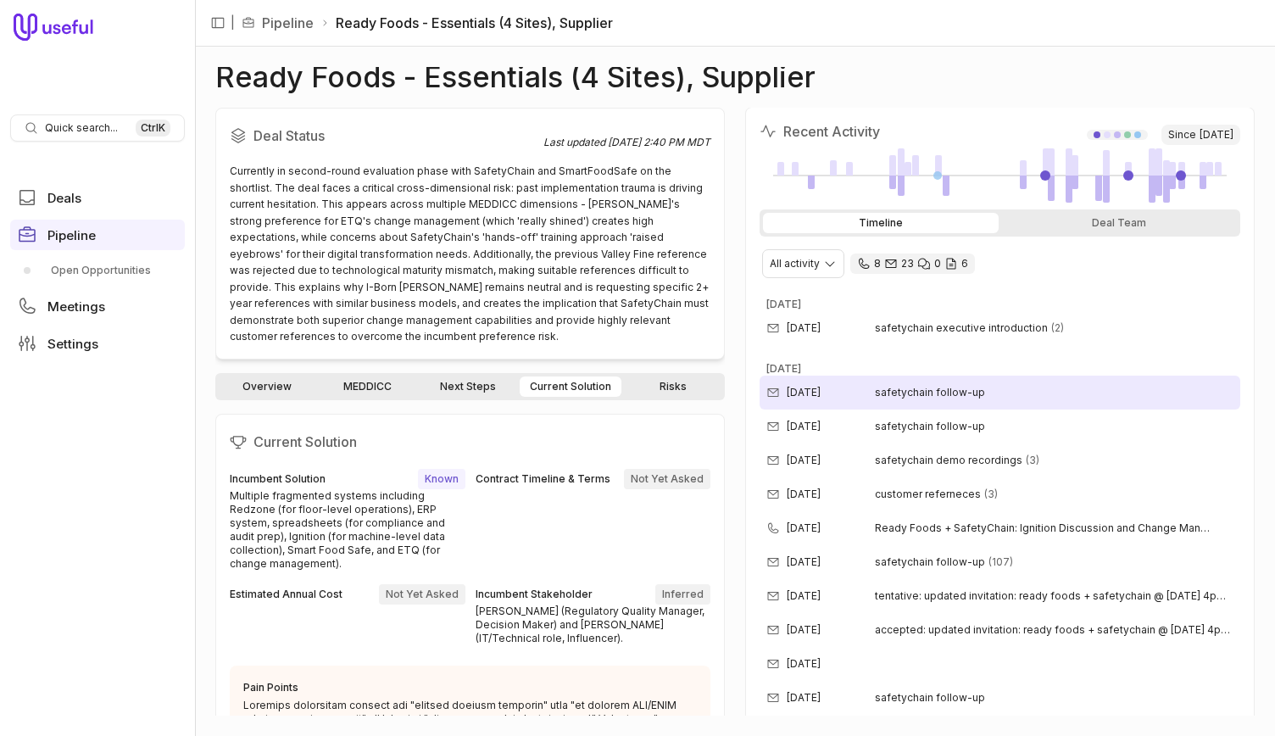
click at [901, 391] on span "safetychain follow-up" at bounding box center [930, 393] width 110 height 14
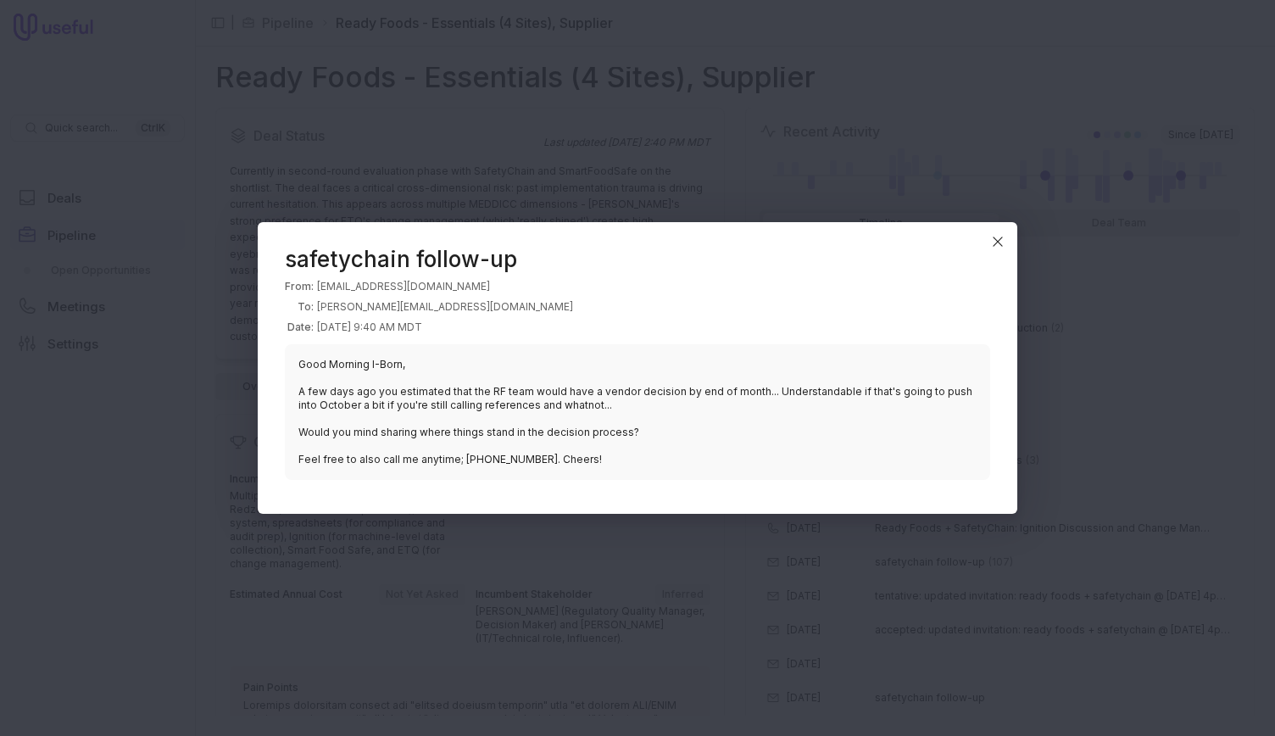
click at [1011, 238] on div "safetychain follow-up From: gpoitevin@safetychain.com To: Scott@thesbtg.com Dat…" at bounding box center [637, 368] width 759 height 292
click at [1003, 240] on icon "Close" at bounding box center [997, 241] width 15 height 15
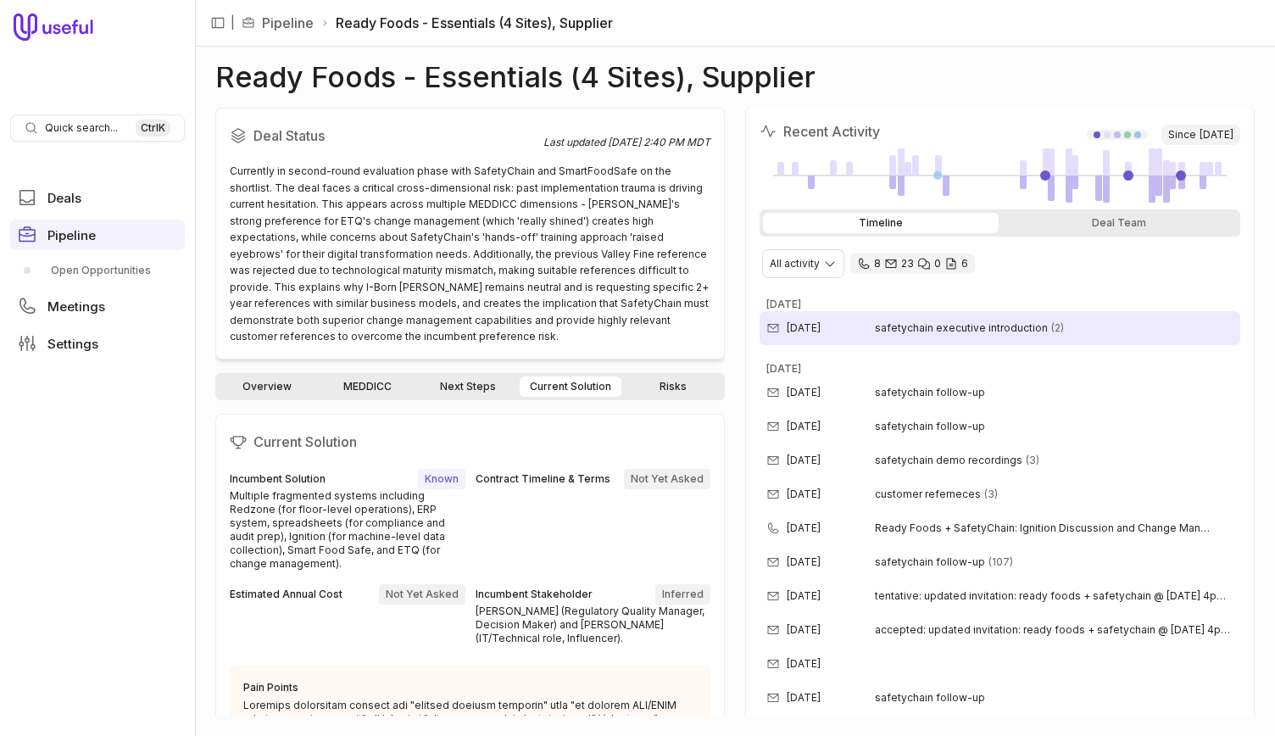
click at [942, 329] on span "safetychain executive introduction" at bounding box center [961, 328] width 173 height 14
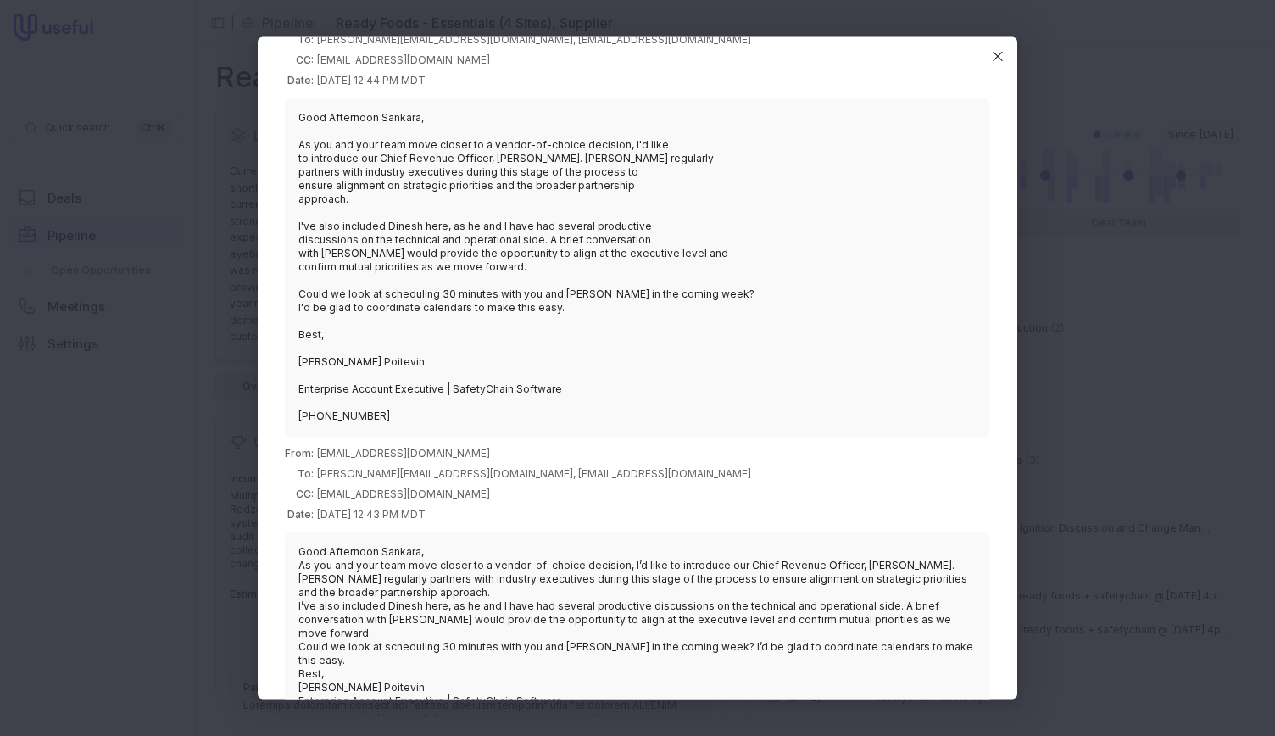
scroll to position [124, 0]
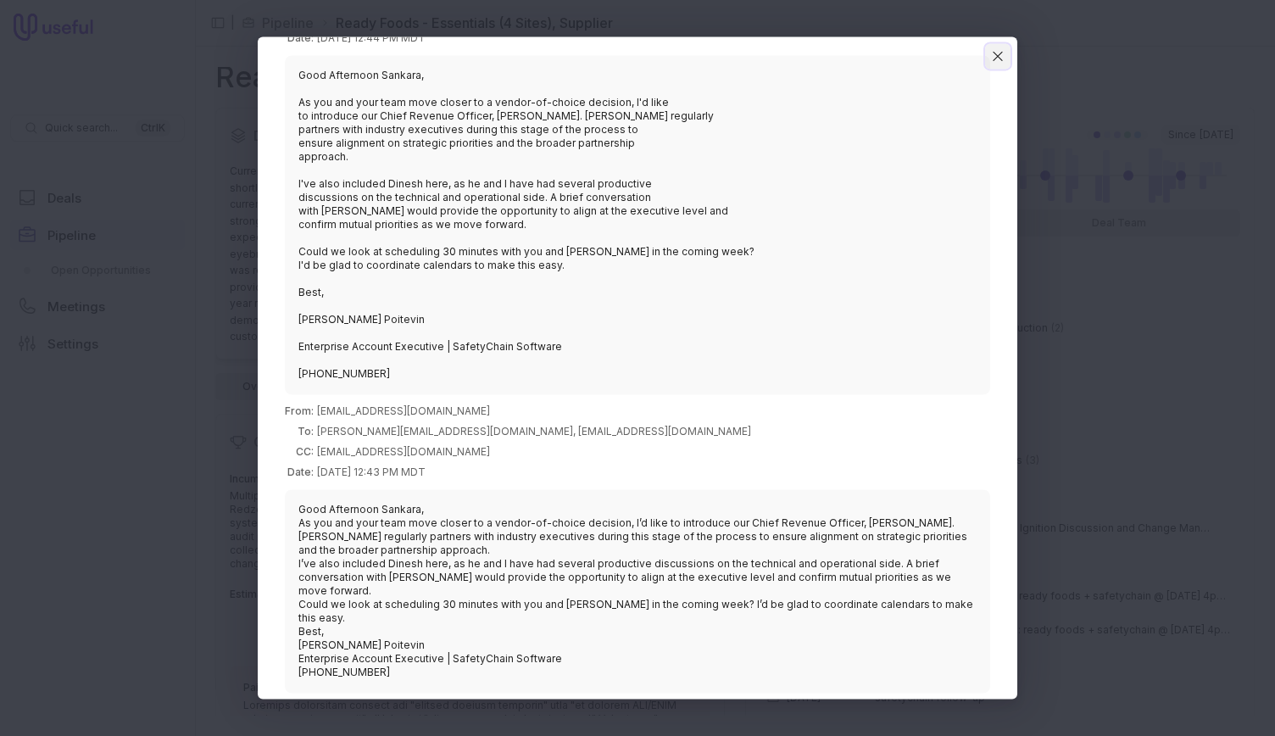
click at [990, 55] on icon "Close" at bounding box center [997, 55] width 15 height 15
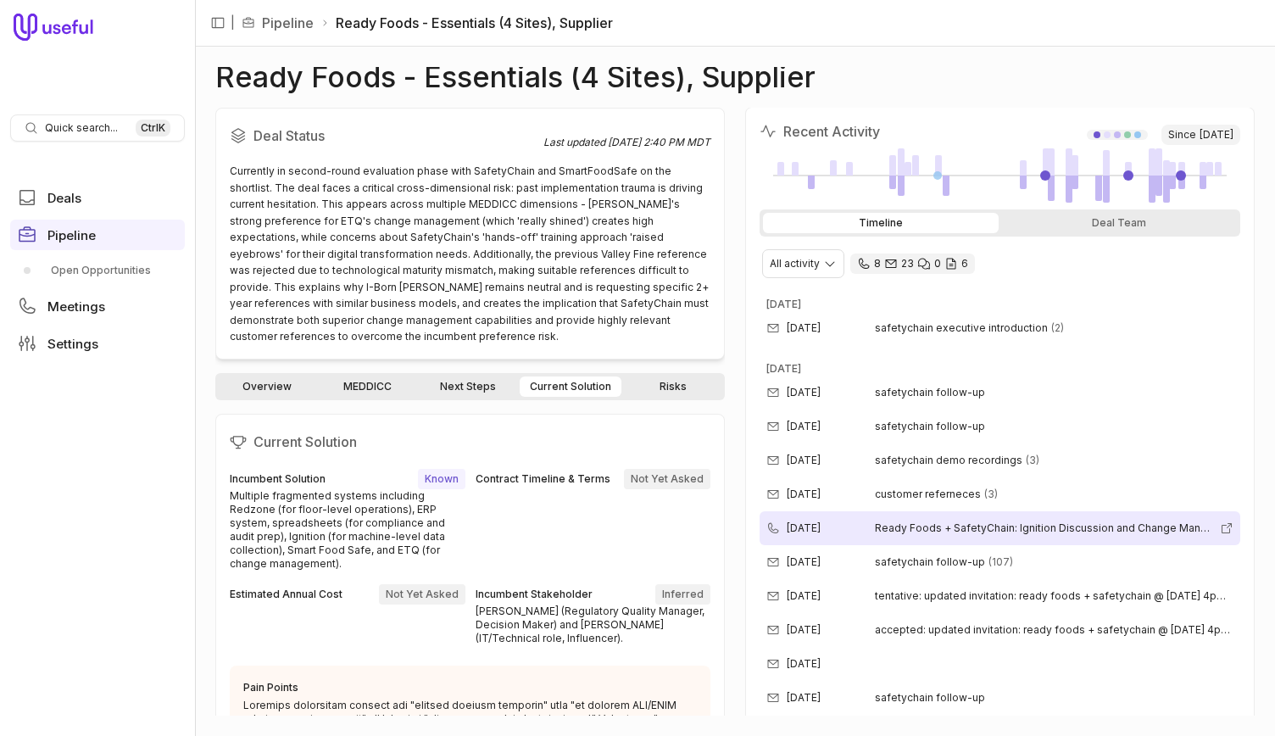
click at [831, 533] on div "Sep 26, 2025 Ready Foods + SafetyChain: Ignition Discussion and Change Manageme…" at bounding box center [999, 528] width 481 height 34
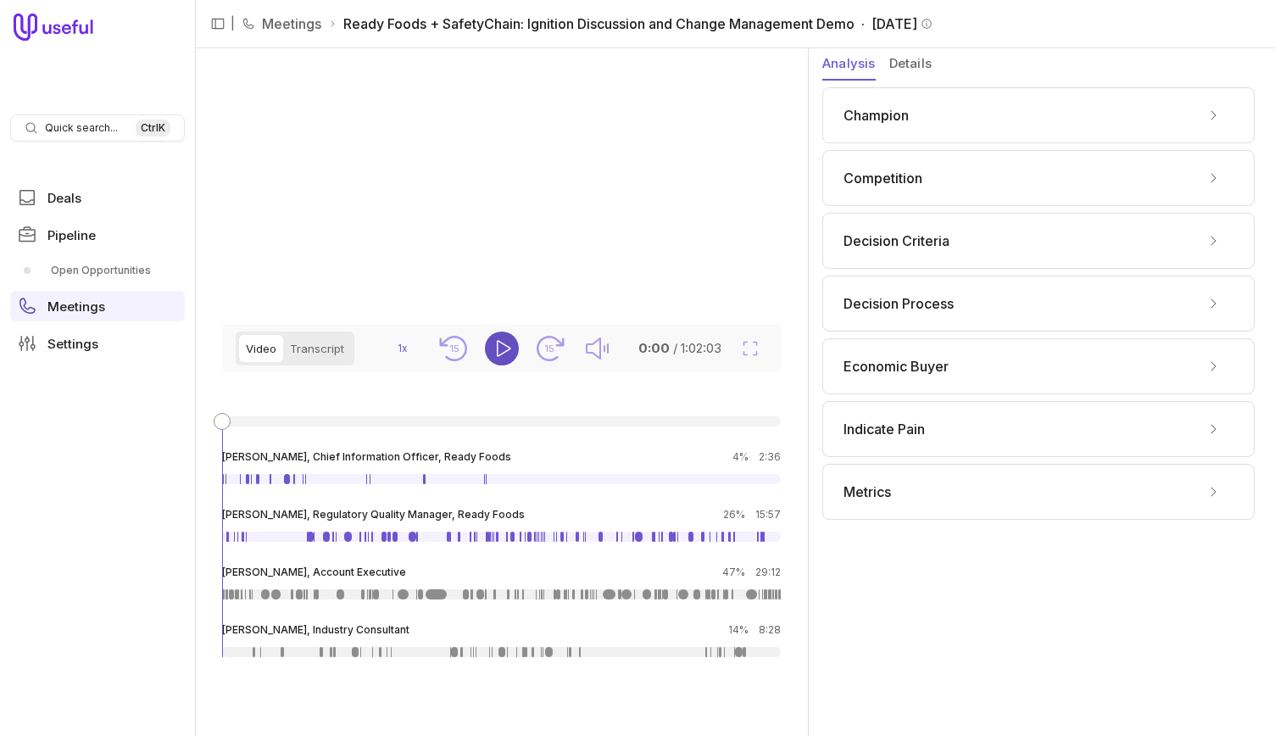
click at [500, 358] on icon "Play" at bounding box center [502, 348] width 20 height 20
click at [436, 262] on video at bounding box center [498, 186] width 552 height 276
click at [542, 365] on icon "15" at bounding box center [549, 348] width 34 height 34
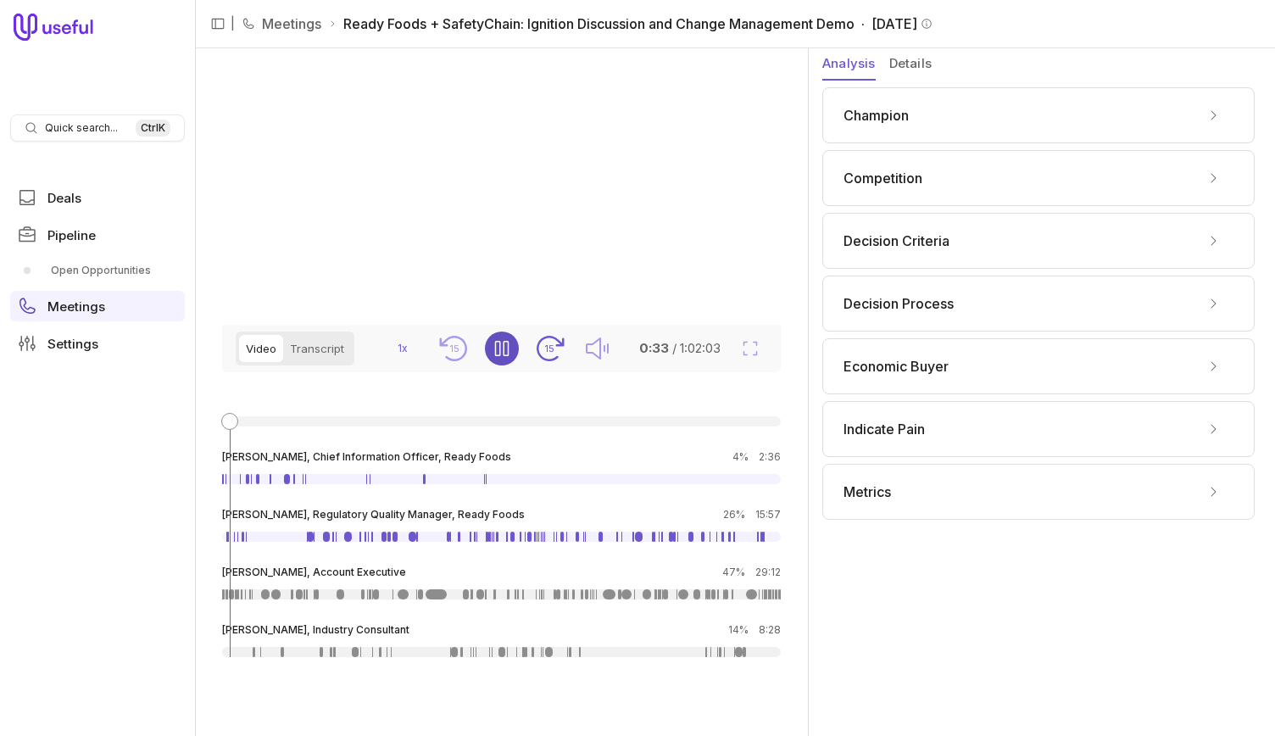
click at [542, 365] on icon "15" at bounding box center [549, 348] width 34 height 34
click at [512, 325] on video at bounding box center [498, 186] width 552 height 276
click at [498, 358] on icon "Pause" at bounding box center [502, 348] width 20 height 20
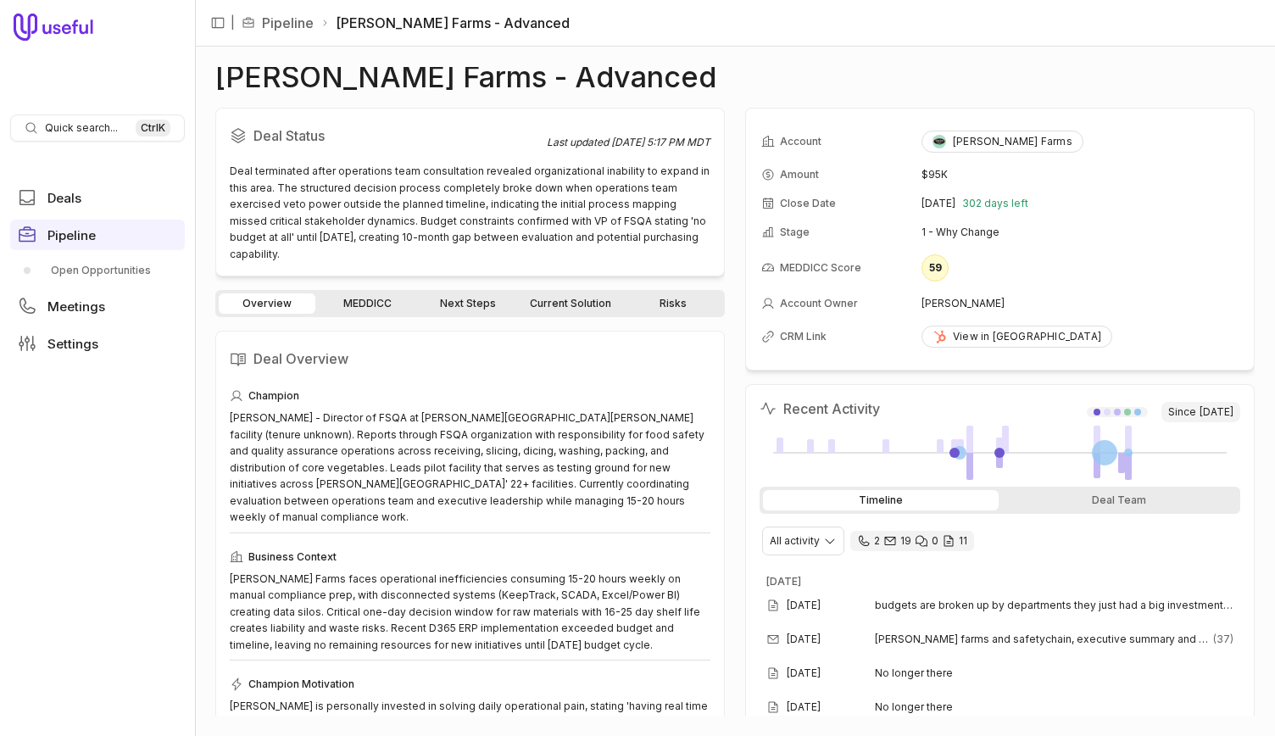
click at [375, 293] on link "MEDDICC" at bounding box center [367, 303] width 97 height 20
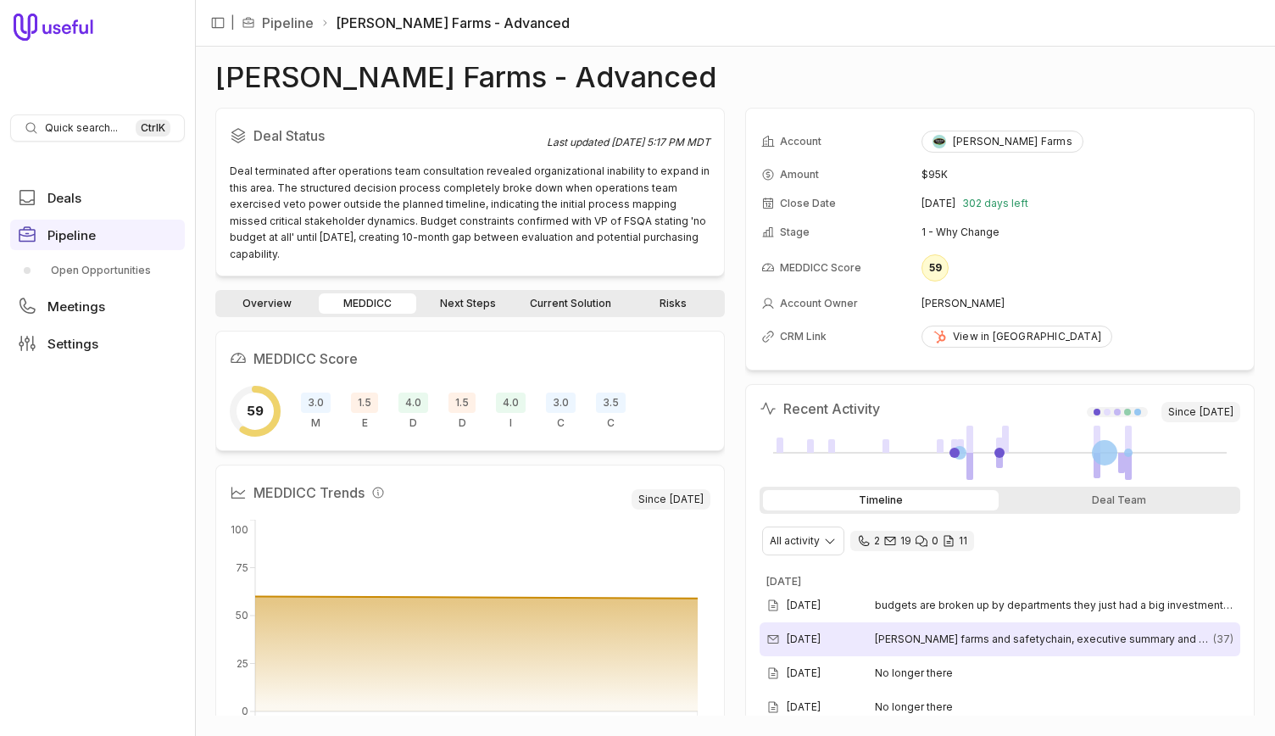
click at [913, 642] on span "[PERSON_NAME] farms and safetychain, executive summary and next steps." at bounding box center [1042, 639] width 335 height 14
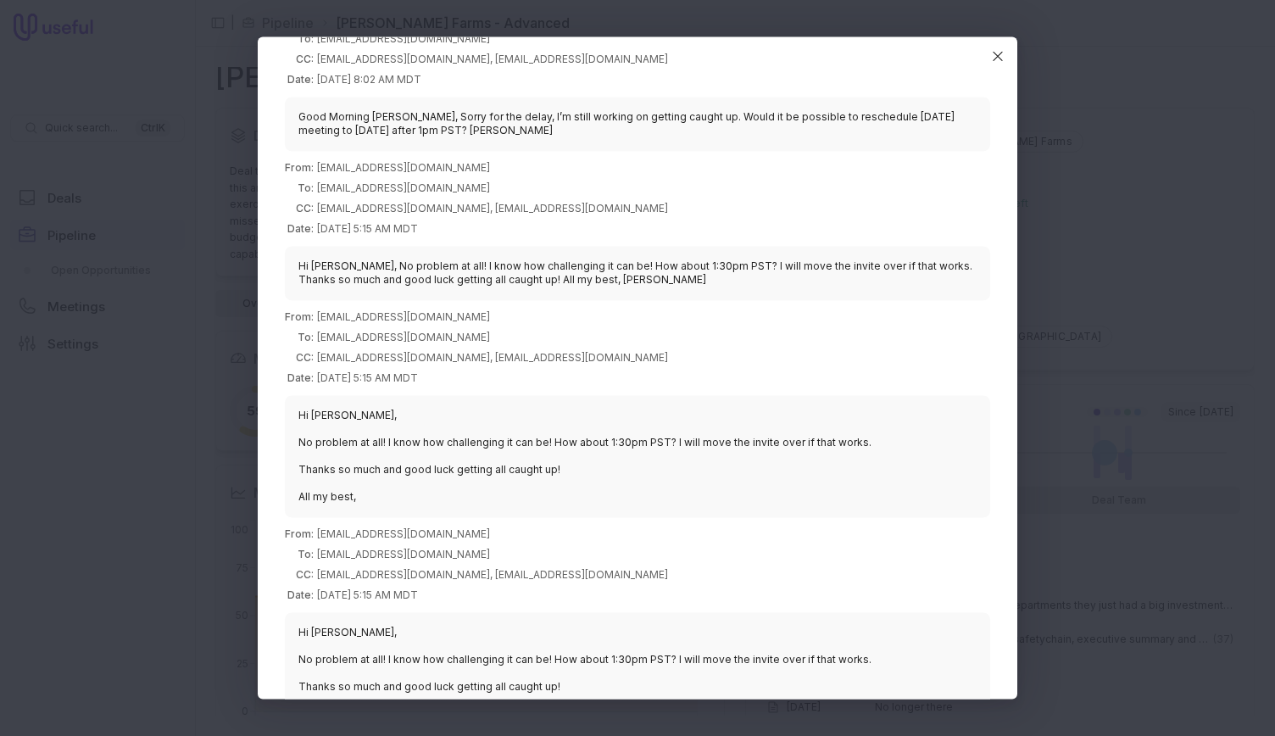
scroll to position [5114, 0]
click at [993, 57] on icon "Close" at bounding box center [997, 55] width 15 height 15
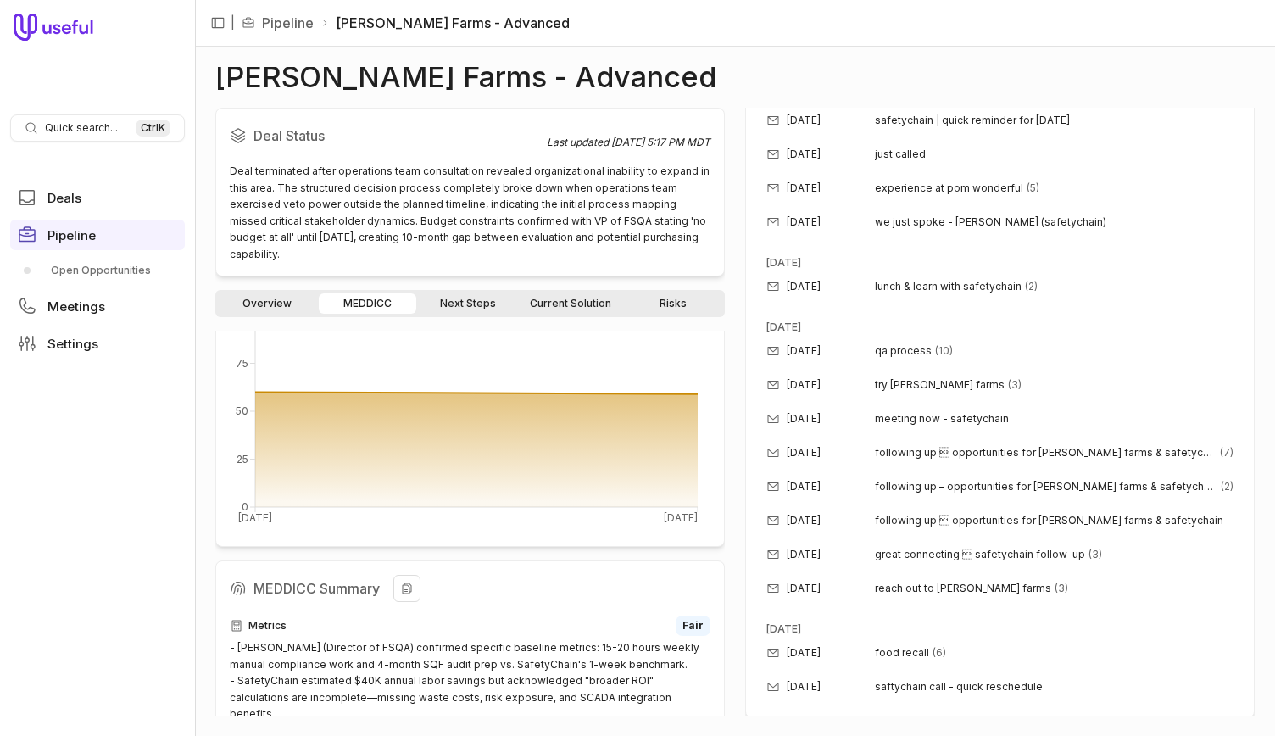
scroll to position [0, 0]
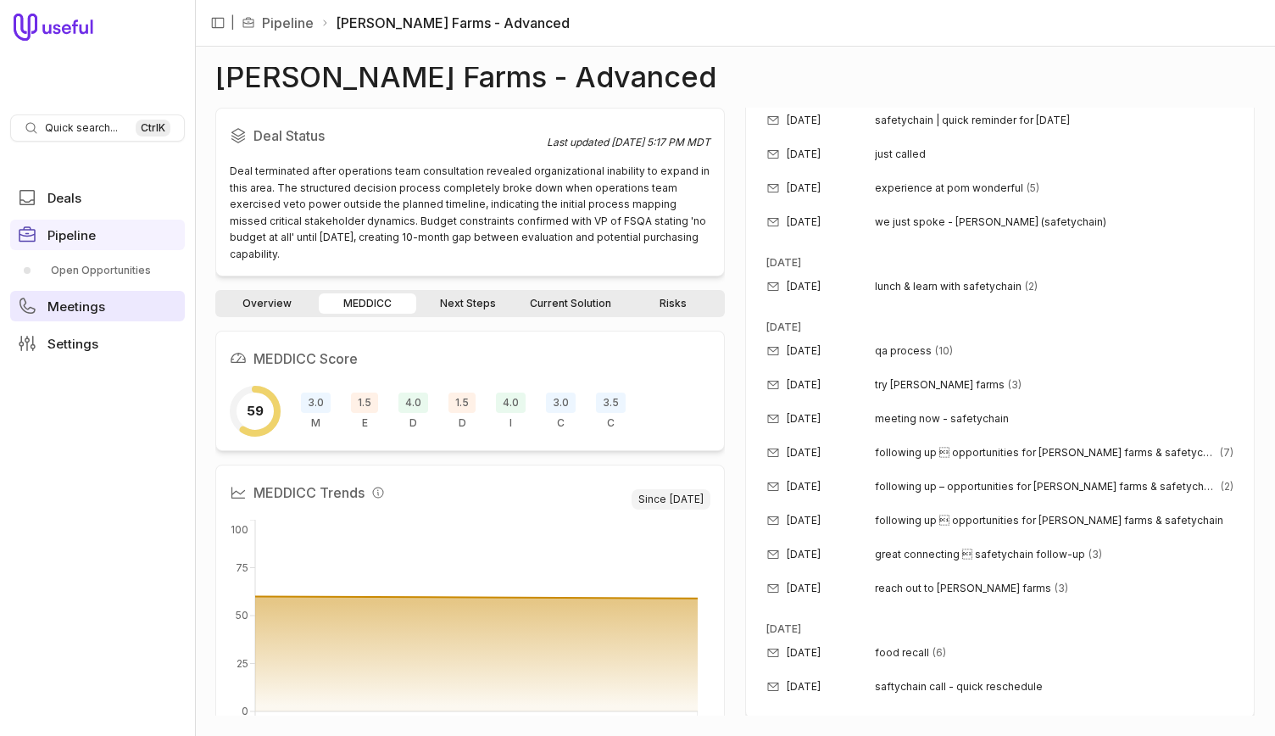
click at [60, 305] on span "Meetings" at bounding box center [76, 306] width 58 height 13
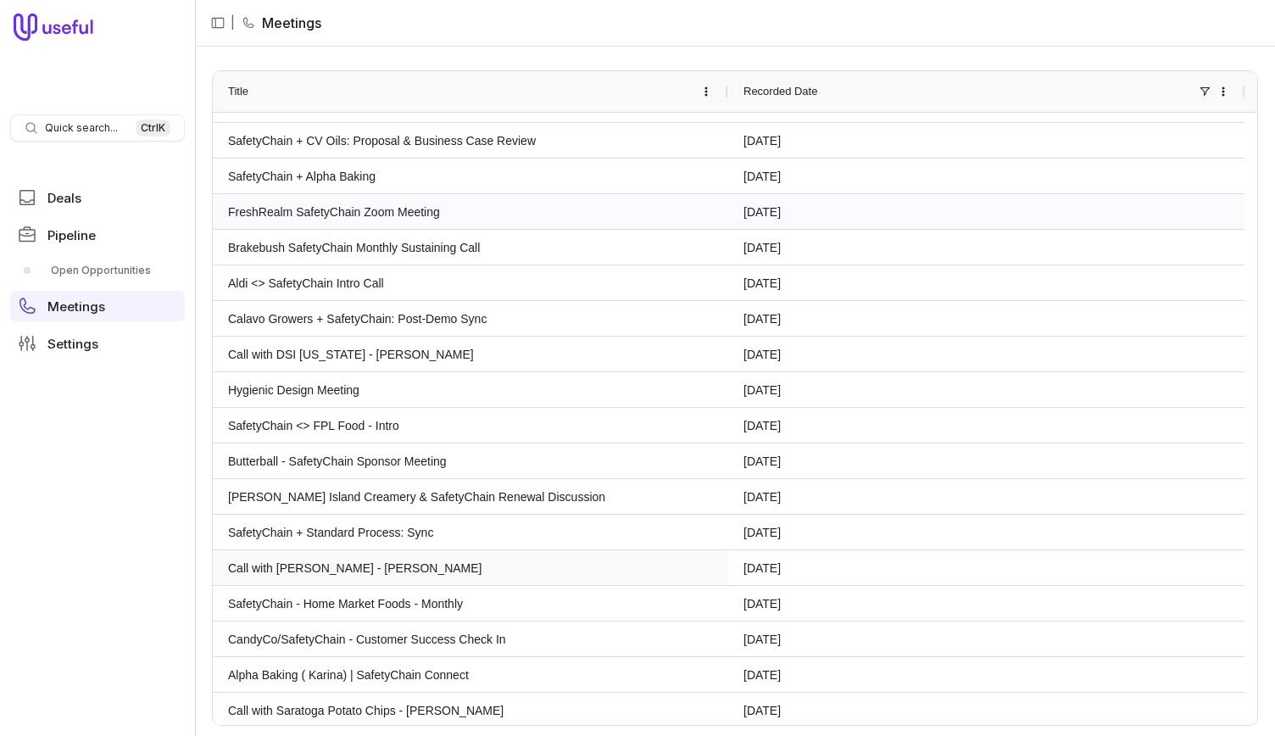
scroll to position [1324, 0]
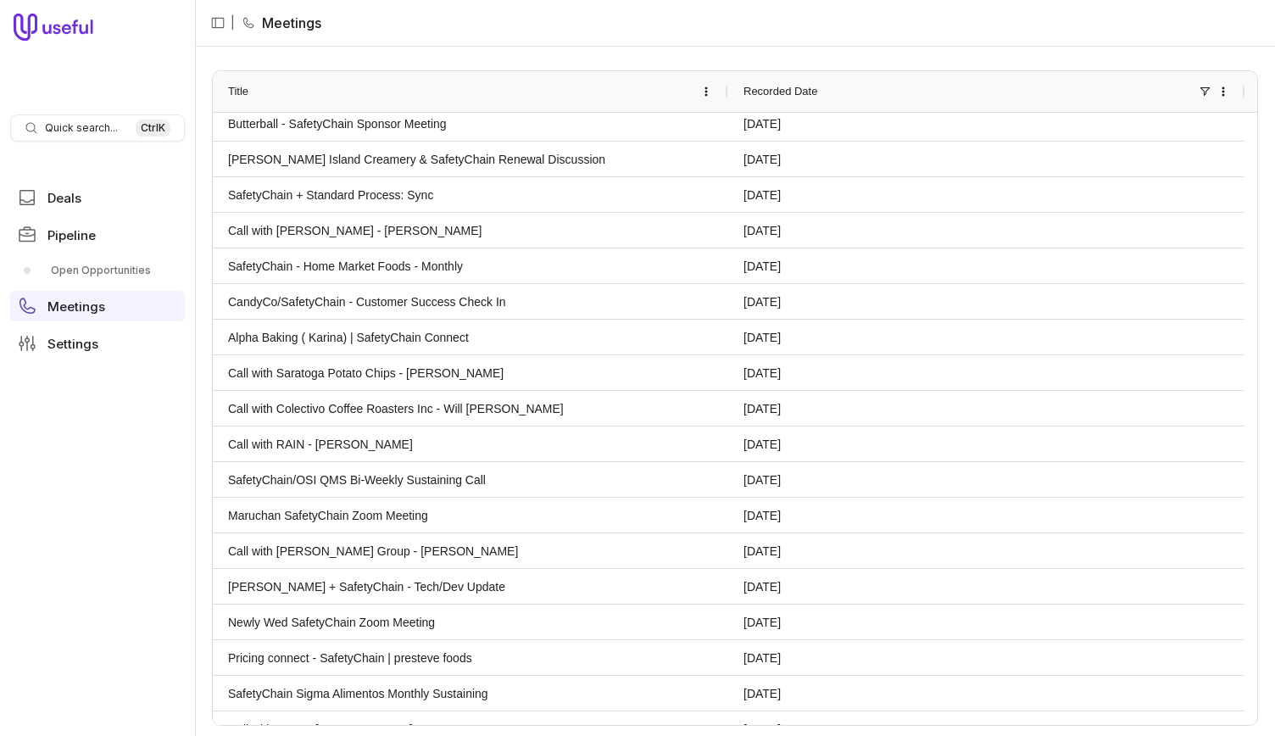
click at [101, 323] on ul "Deals Pipeline Open Opportunities Meetings Settings" at bounding box center [97, 270] width 175 height 190
click at [80, 343] on span "Settings" at bounding box center [72, 343] width 51 height 13
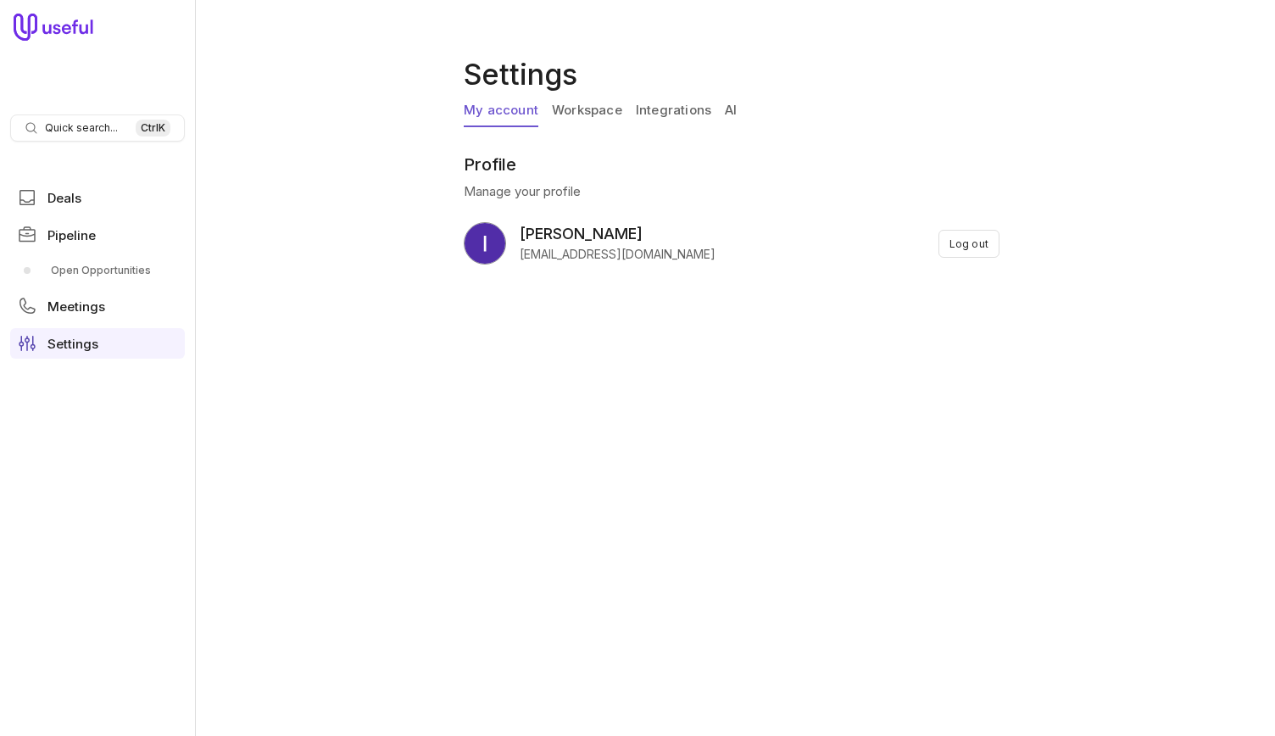
click at [597, 125] on link "Workspace" at bounding box center [587, 111] width 70 height 32
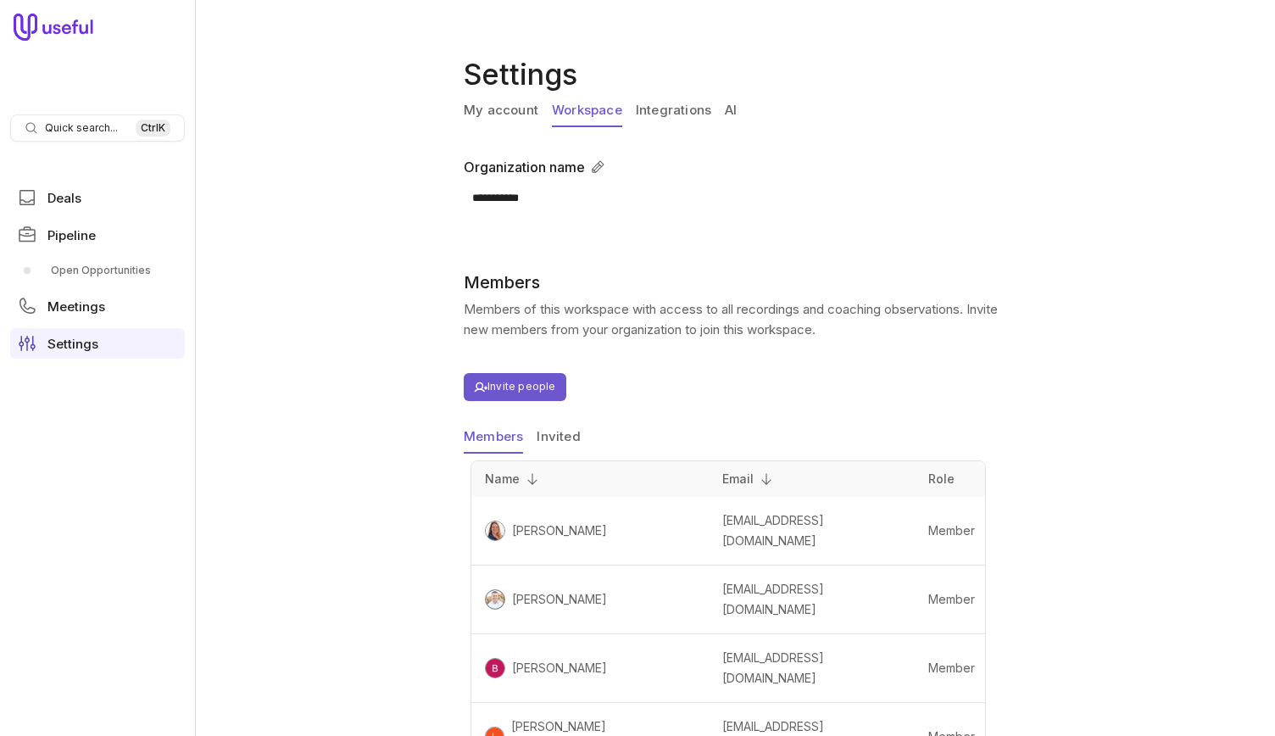
click at [652, 113] on link "Integrations" at bounding box center [673, 111] width 75 height 32
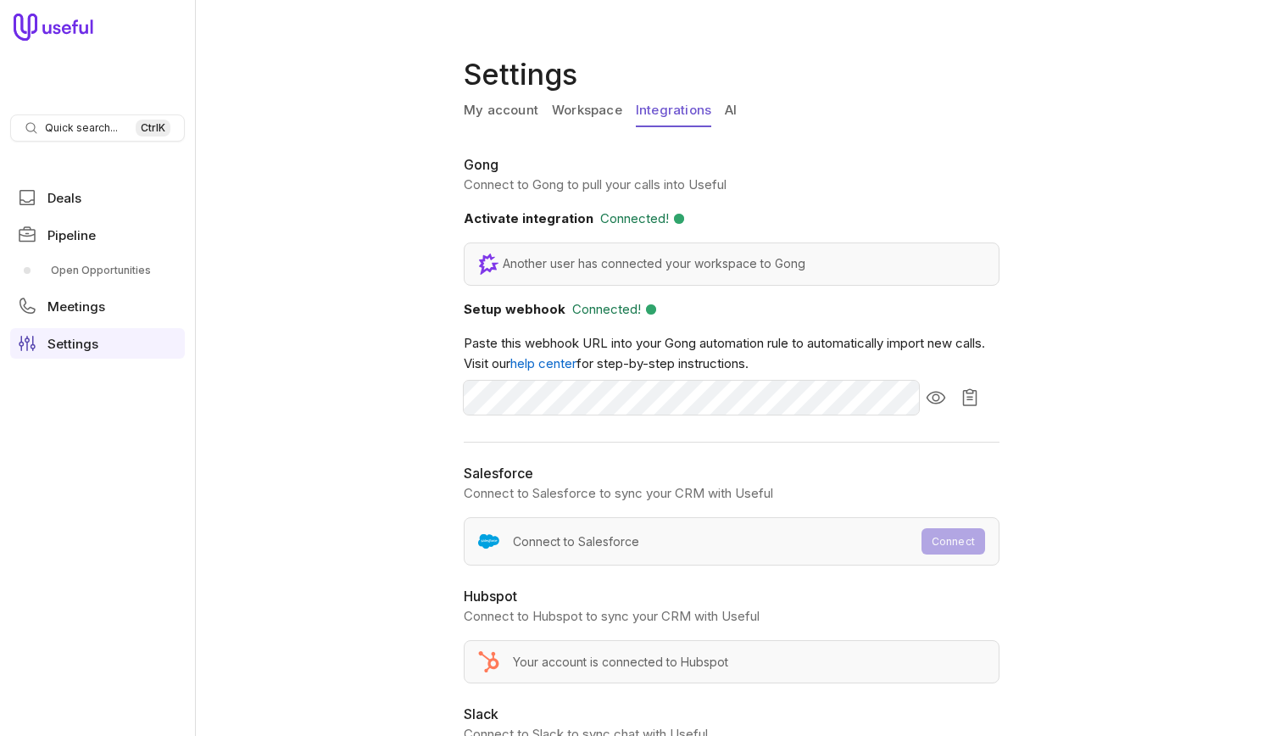
click at [597, 108] on link "Workspace" at bounding box center [587, 111] width 70 height 32
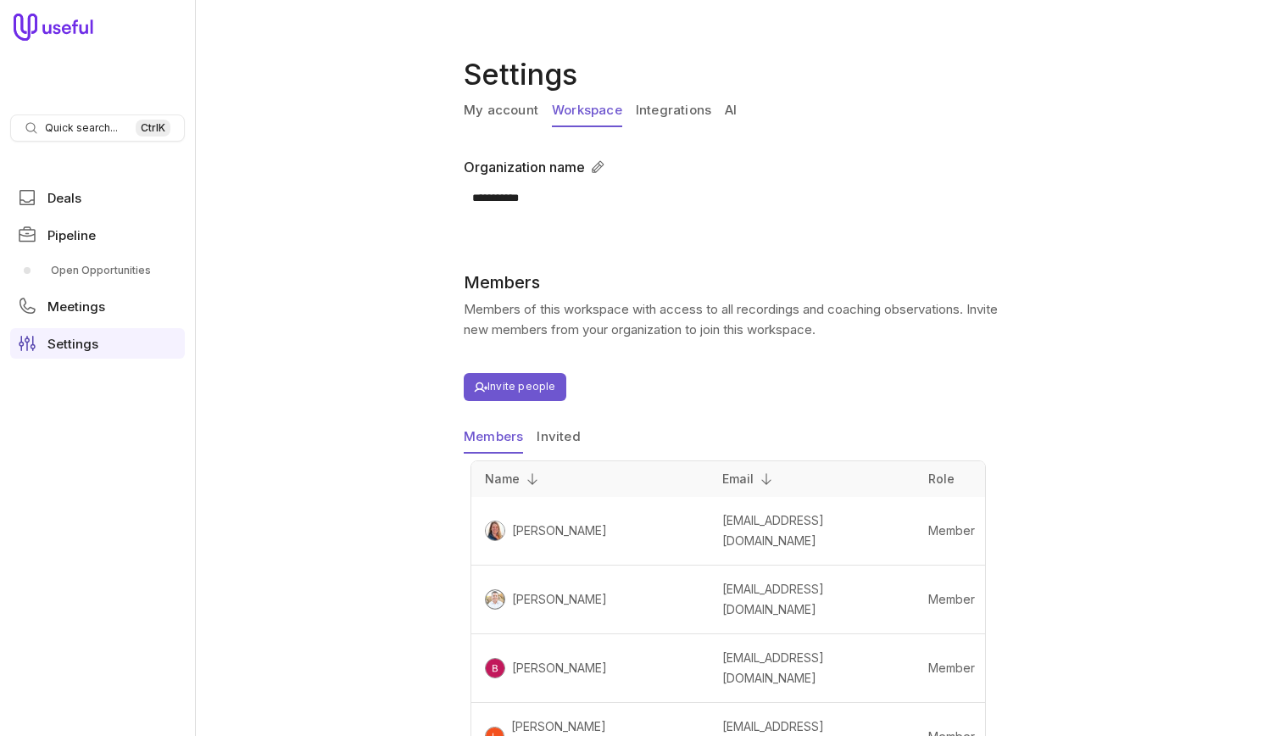
click at [653, 125] on link "Integrations" at bounding box center [673, 111] width 75 height 32
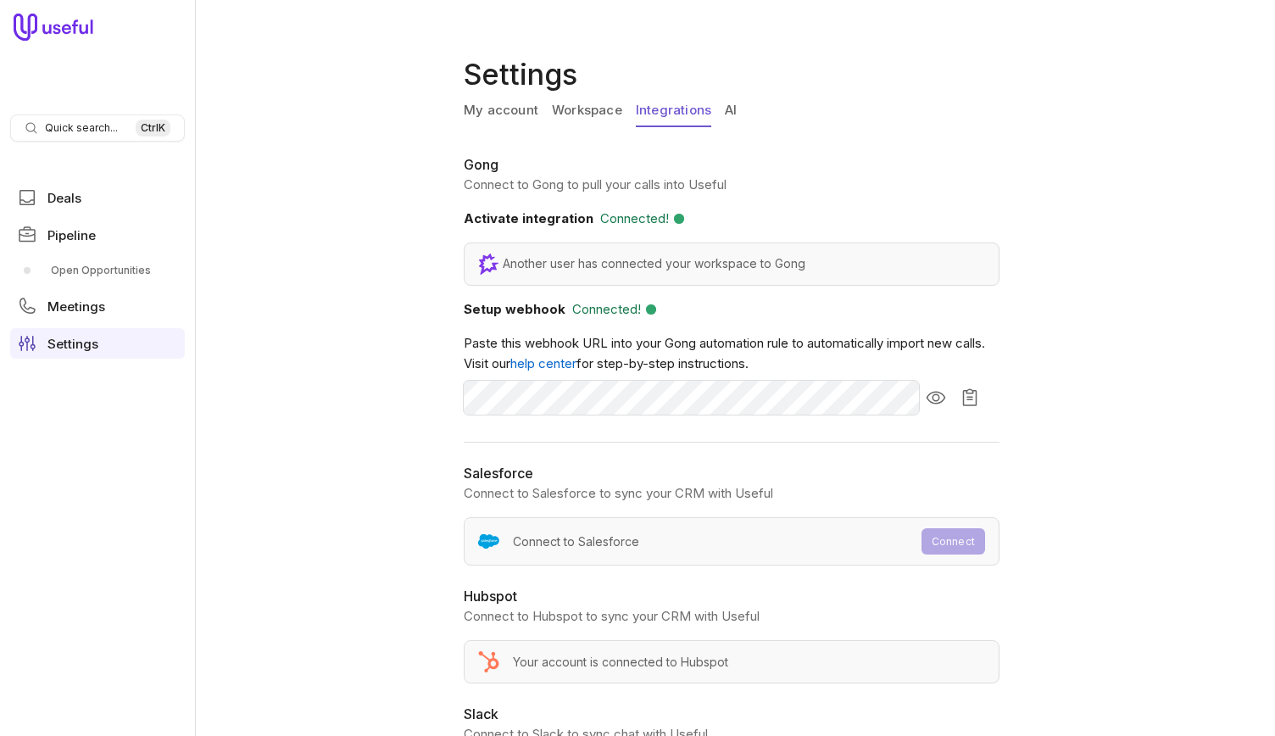
click at [727, 114] on link "AI" at bounding box center [731, 111] width 12 height 32
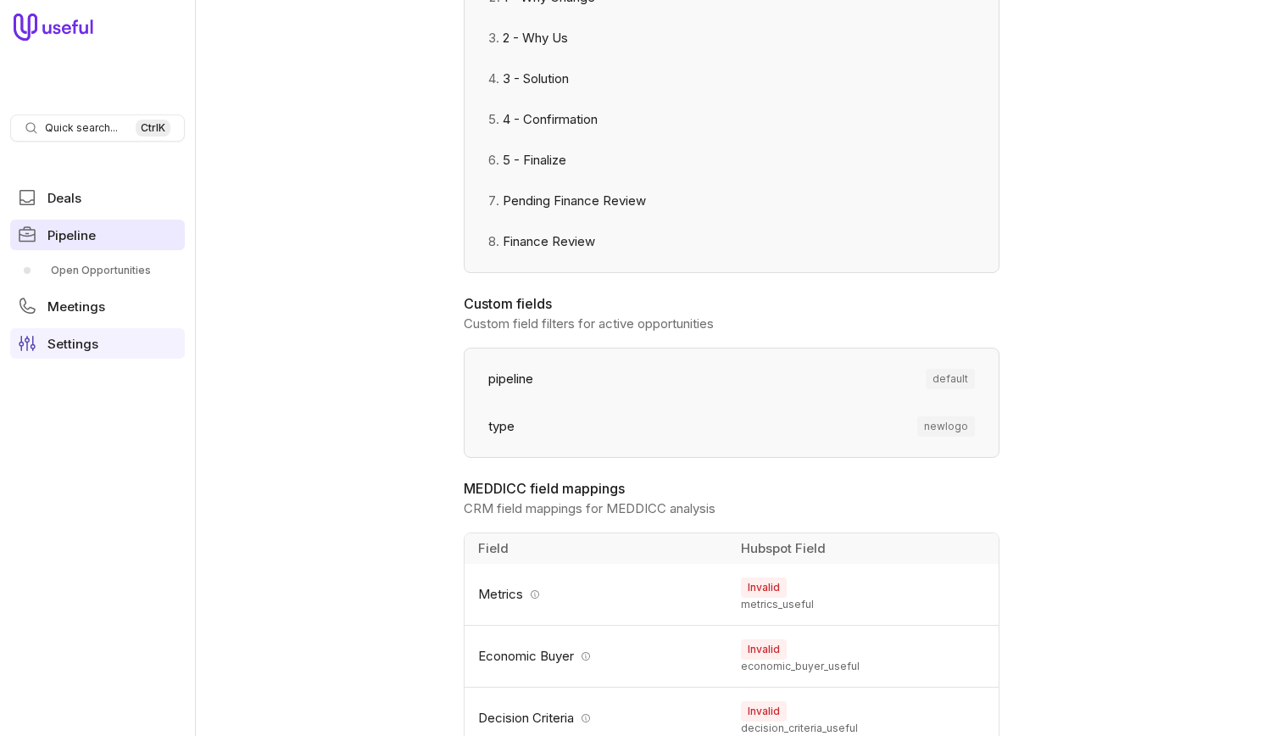
scroll to position [444, 0]
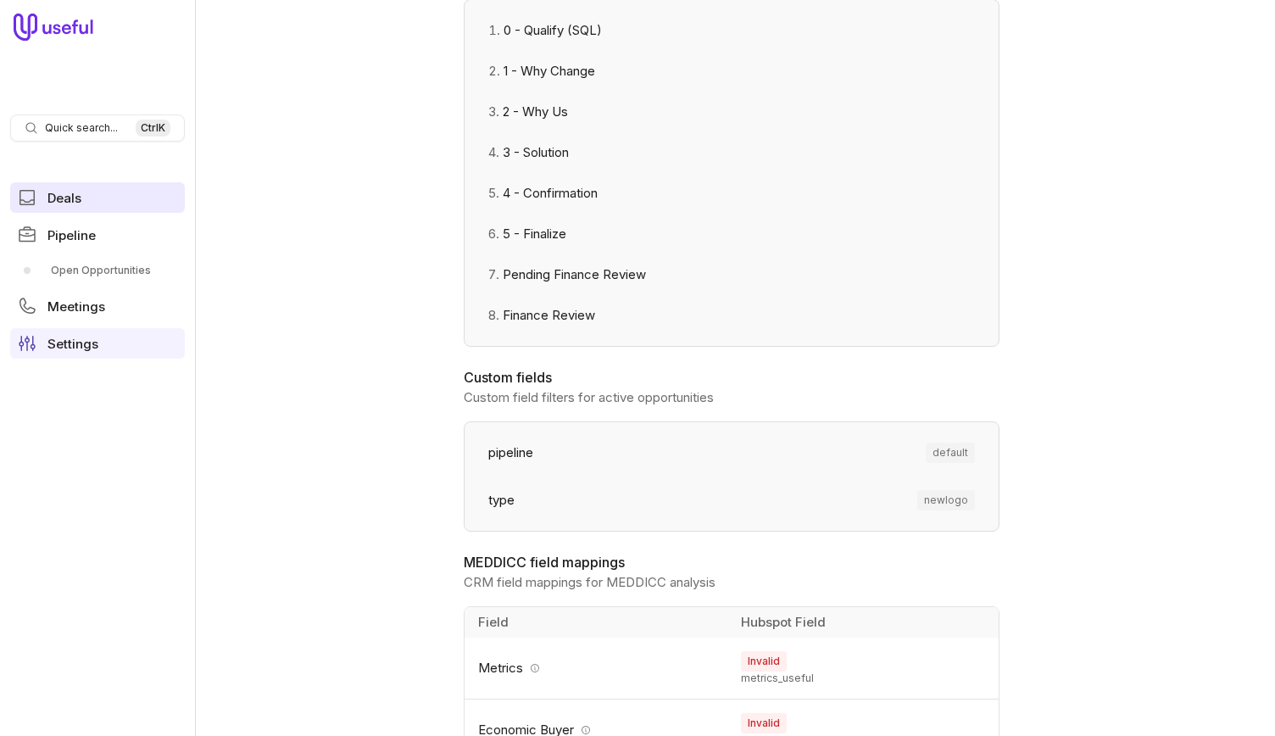
click at [97, 196] on link "Deals" at bounding box center [97, 197] width 175 height 31
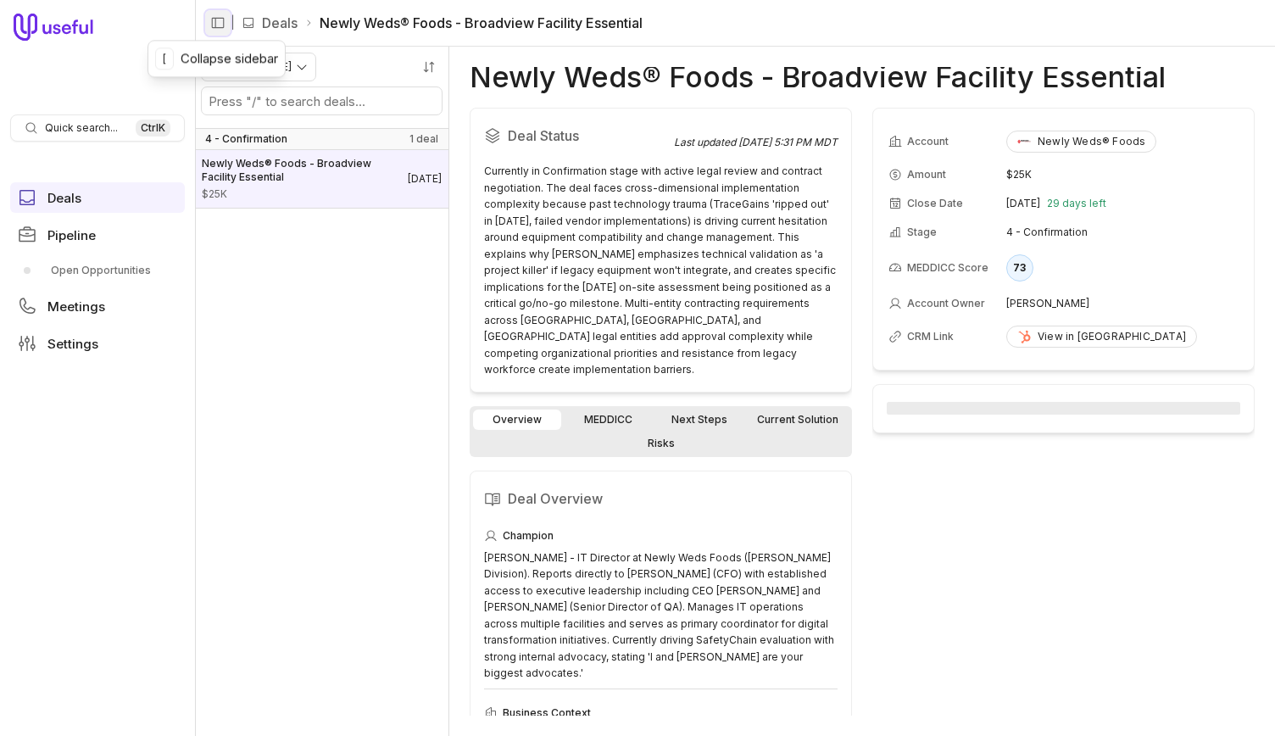
click at [216, 26] on icon "Collapse sidebar" at bounding box center [217, 22] width 15 height 15
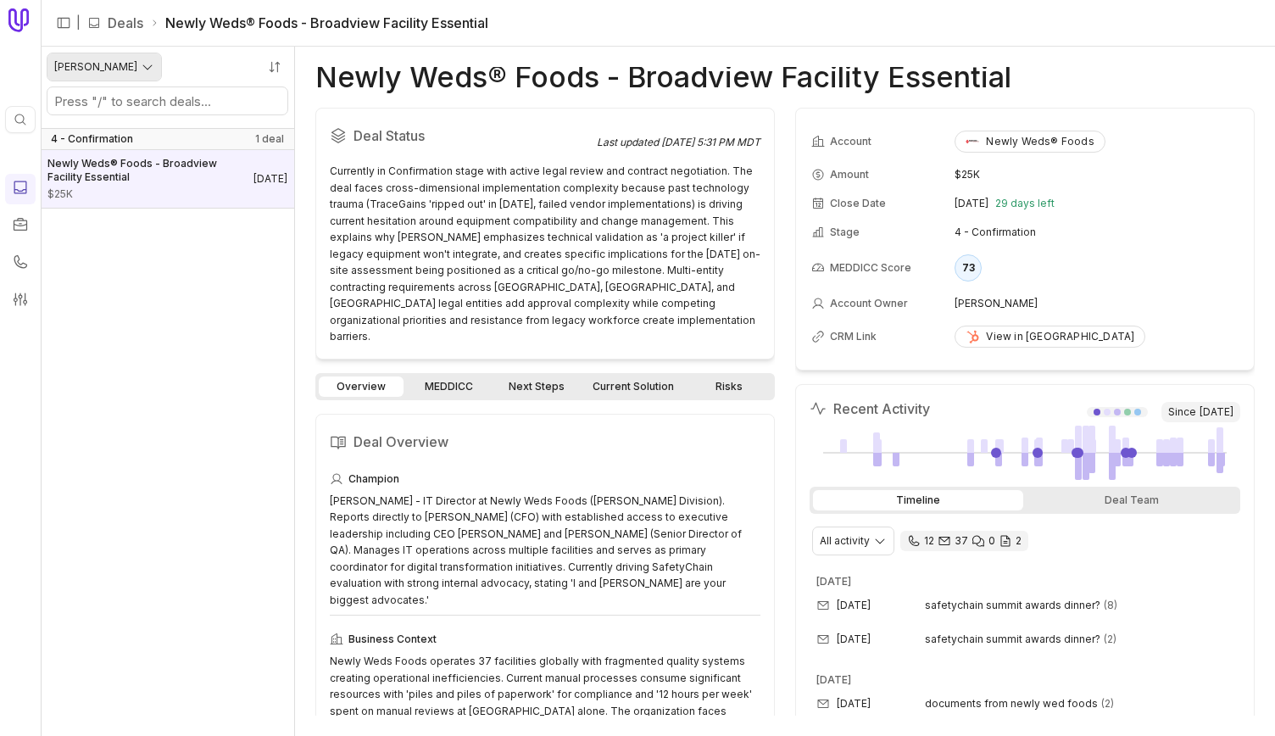
click at [120, 55] on html "Quick search... Ctrl K | Deals Newly Weds® Foods - Broadview Facility Essential…" at bounding box center [637, 368] width 1275 height 736
